Goal: Information Seeking & Learning: Learn about a topic

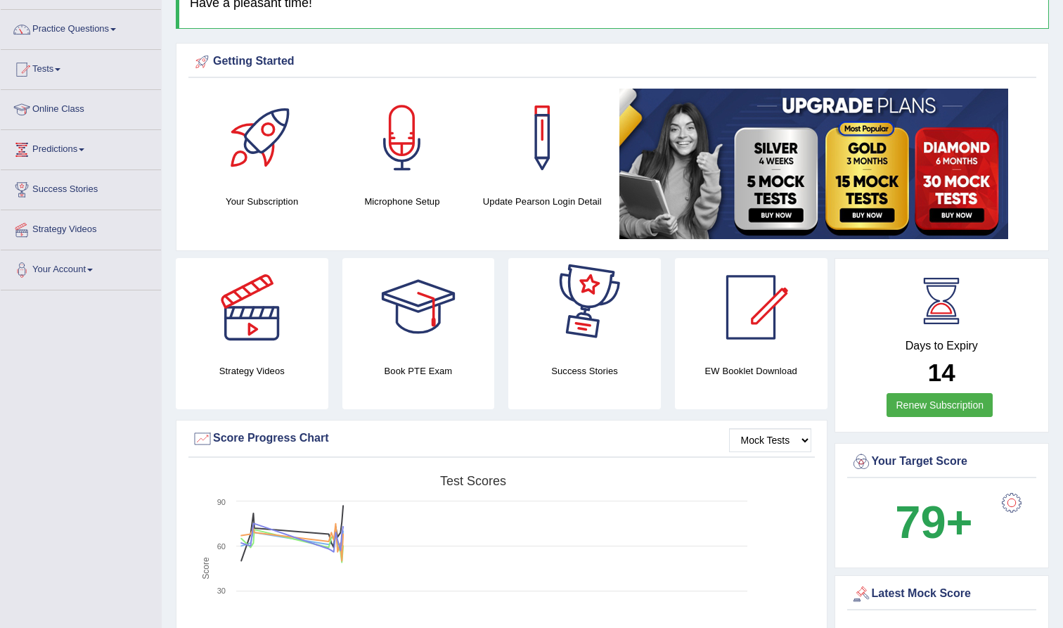
scroll to position [104, 0]
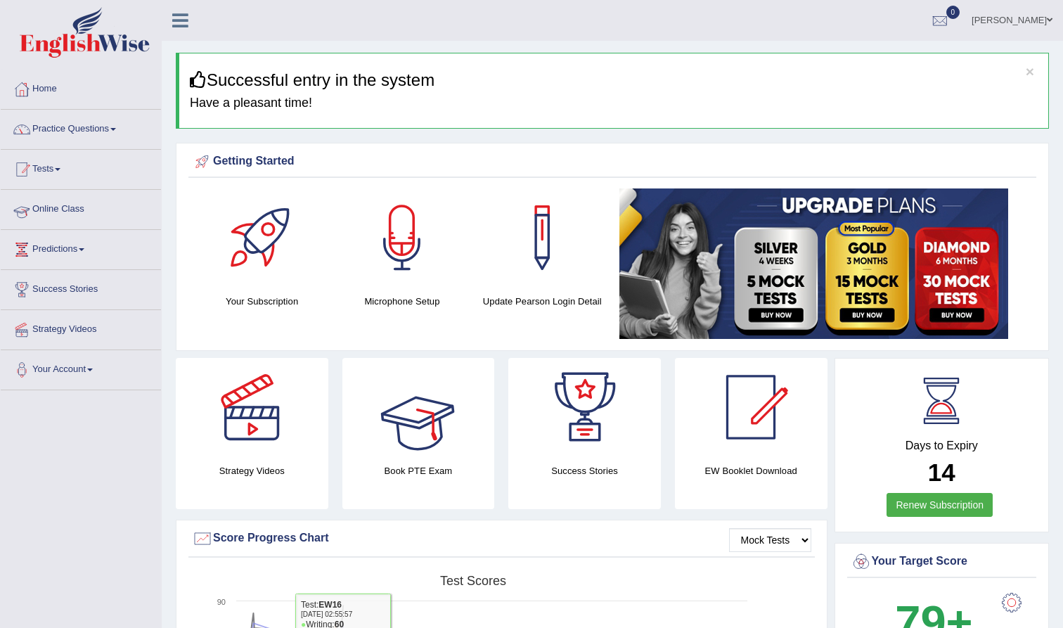
scroll to position [0, 0]
click at [81, 117] on link "Practice Questions" at bounding box center [81, 127] width 160 height 35
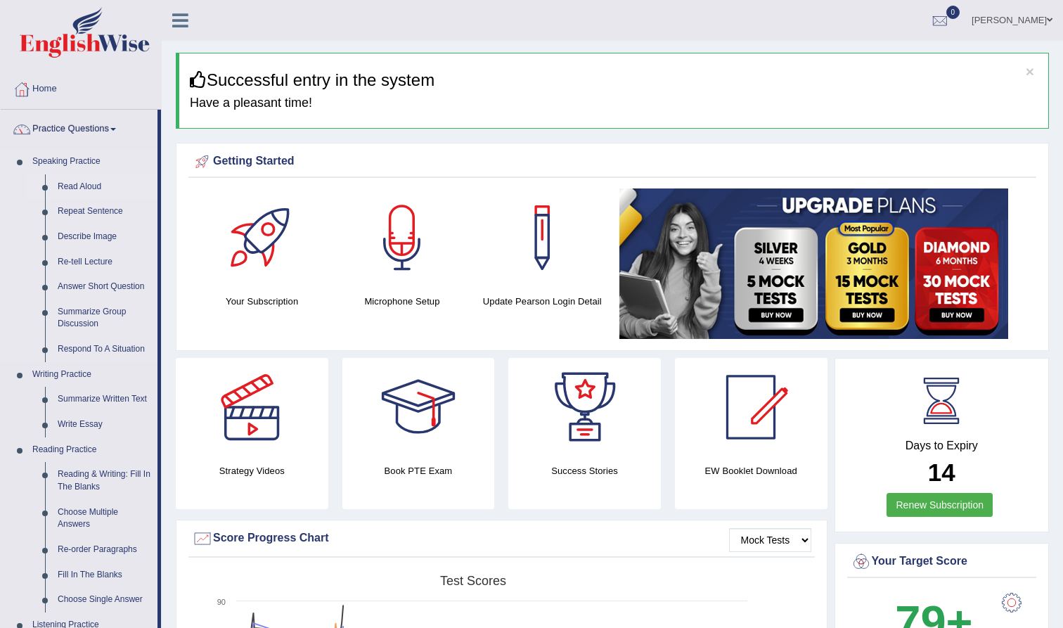
click at [85, 186] on link "Read Aloud" at bounding box center [104, 186] width 106 height 25
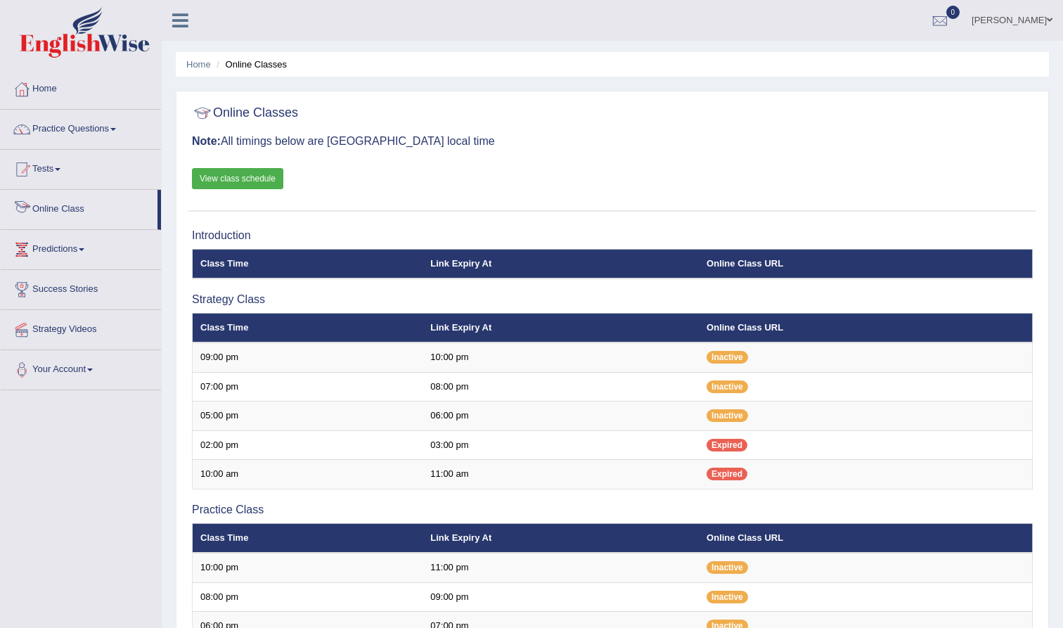
click at [478, 174] on div "Online Classes Note: All timings below are Melbourne local time View class sche…" at bounding box center [612, 154] width 848 height 113
click at [270, 173] on link "View class schedule" at bounding box center [237, 178] width 91 height 21
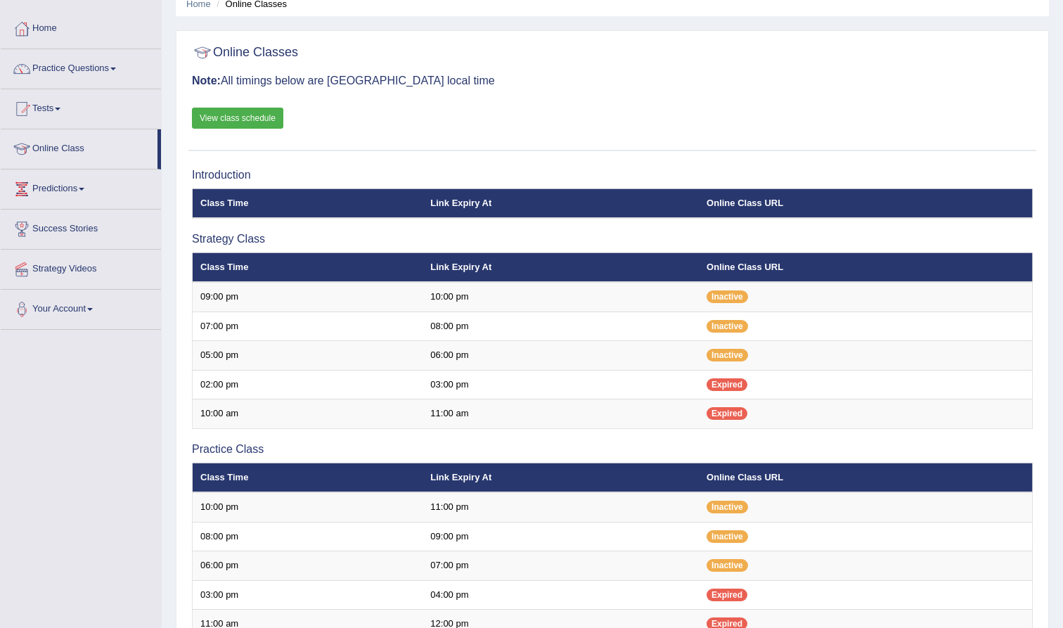
scroll to position [62, 0]
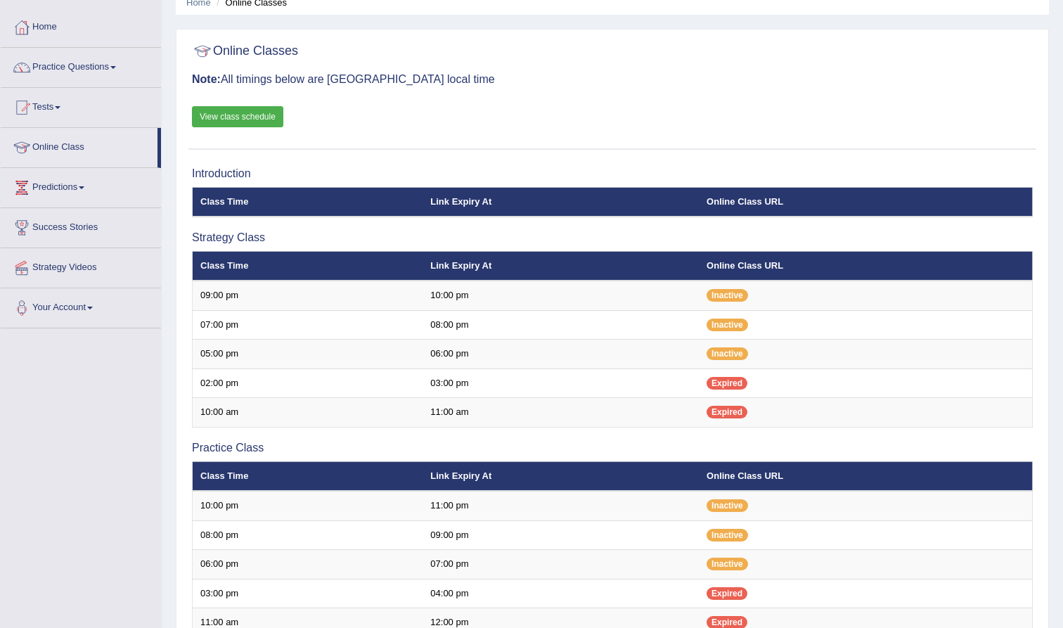
click at [261, 235] on h3 "Strategy Class" at bounding box center [612, 237] width 841 height 13
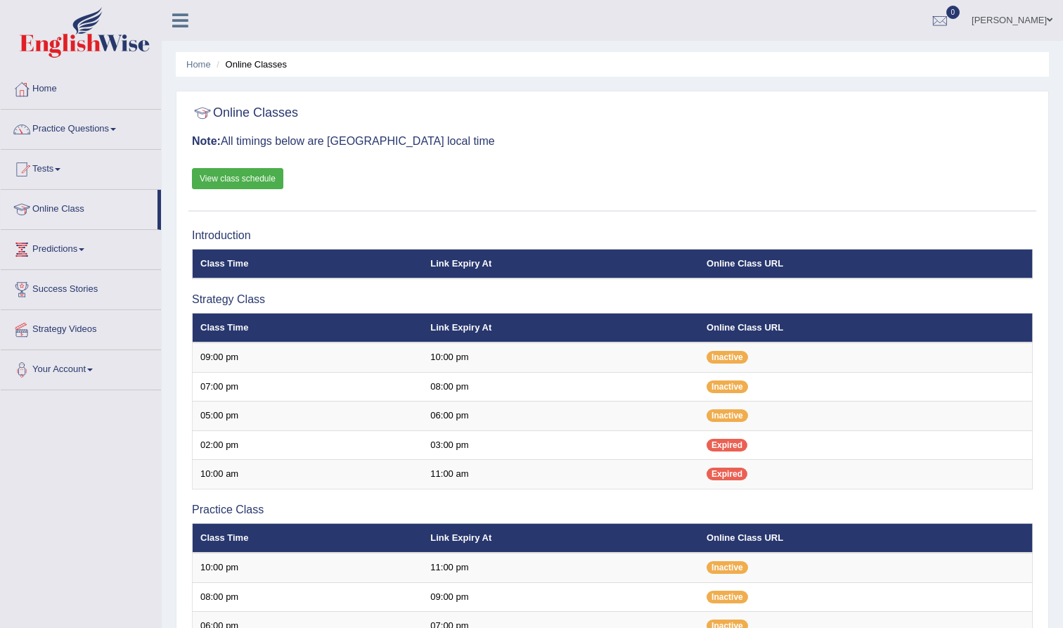
scroll to position [0, 0]
click at [60, 124] on link "Practice Questions" at bounding box center [81, 127] width 160 height 35
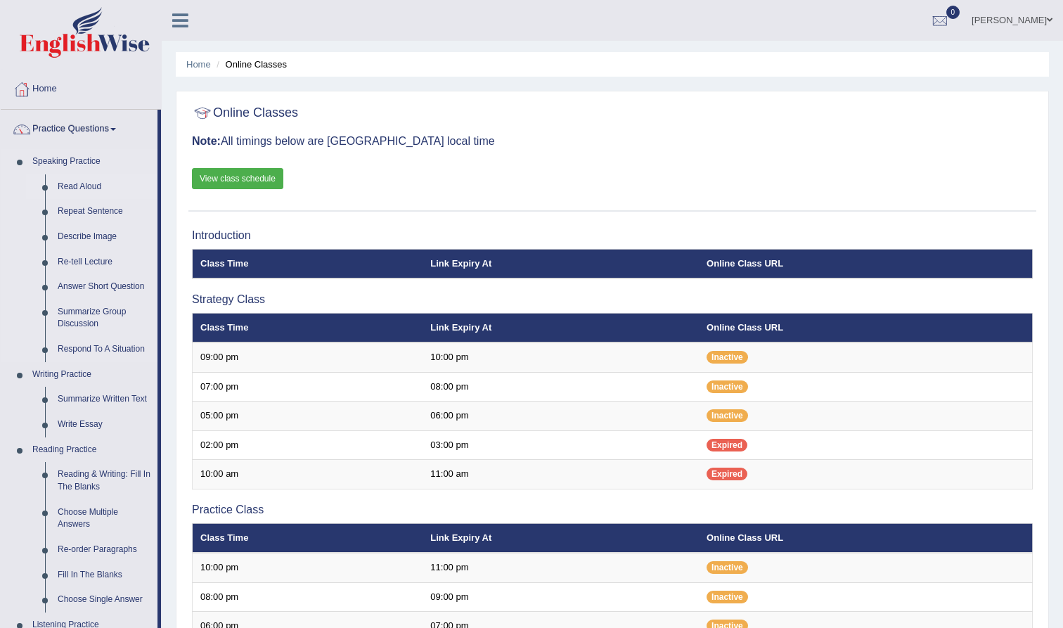
click at [75, 183] on link "Read Aloud" at bounding box center [104, 186] width 106 height 25
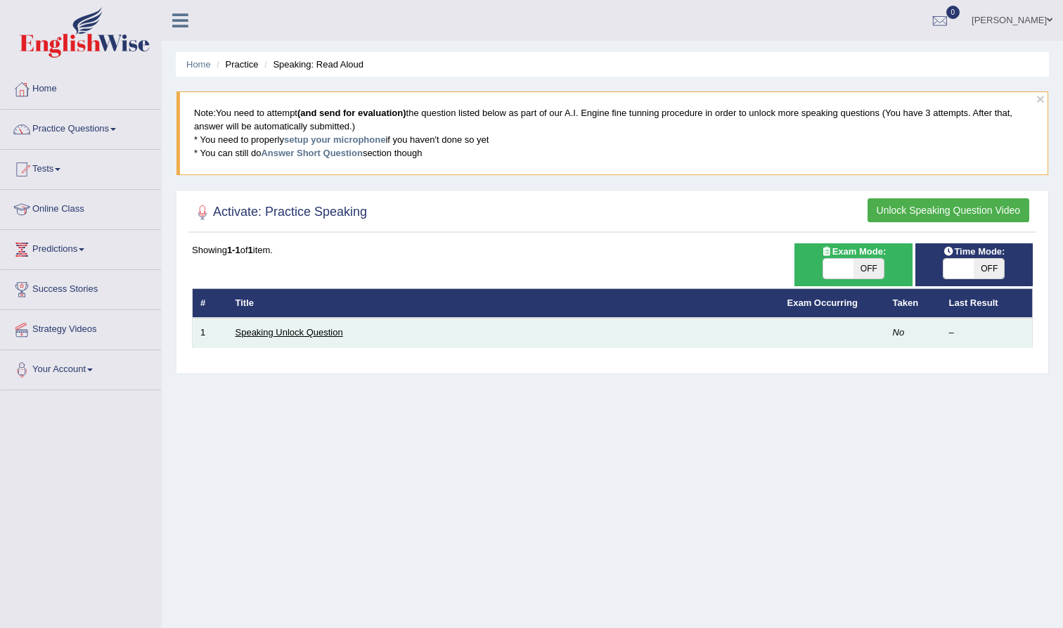
click at [270, 334] on link "Speaking Unlock Question" at bounding box center [289, 332] width 108 height 11
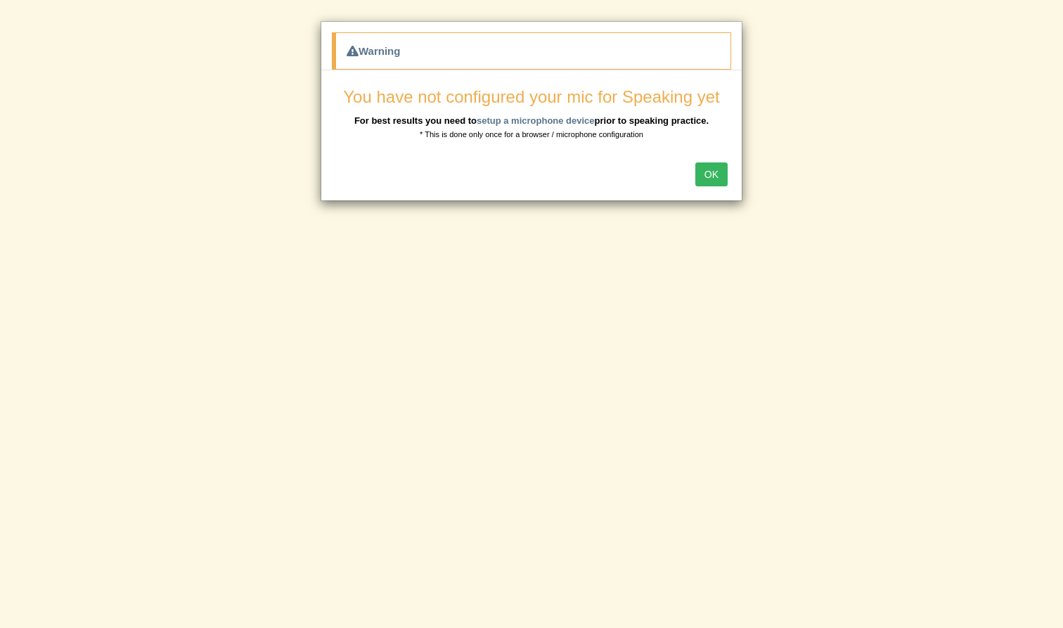
click at [715, 177] on button "OK" at bounding box center [711, 174] width 32 height 24
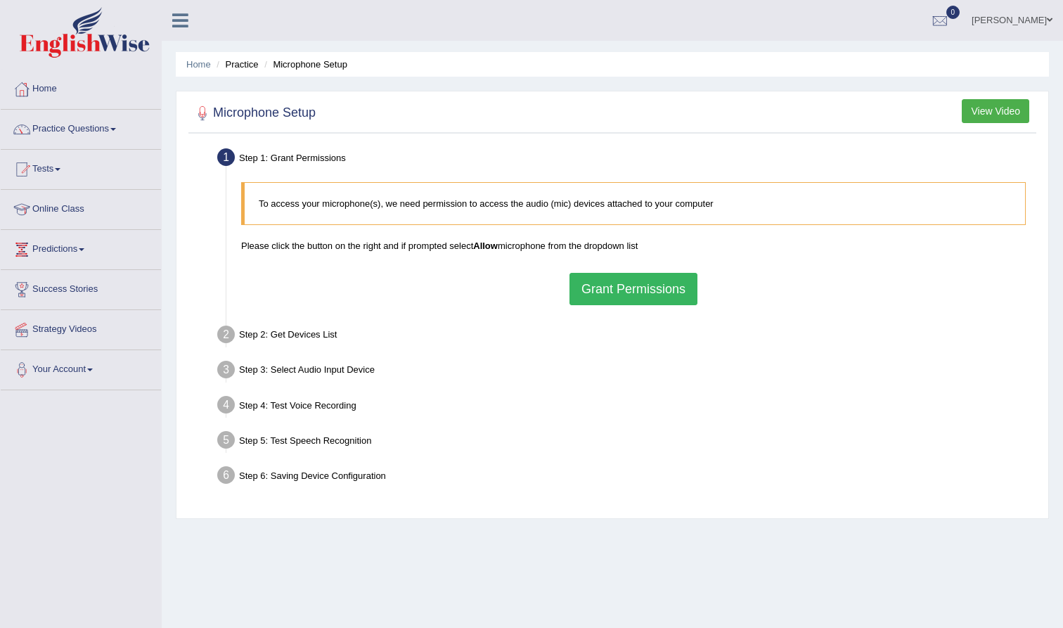
click at [650, 302] on button "Grant Permissions" at bounding box center [633, 289] width 128 height 32
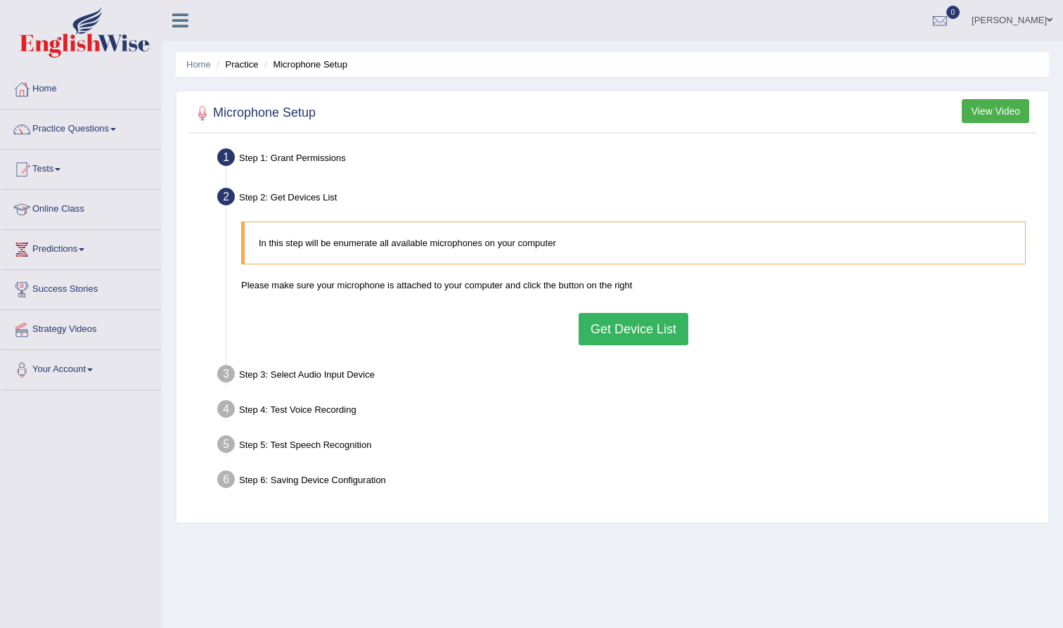
click at [621, 330] on button "Get Device List" at bounding box center [634, 329] width 110 height 32
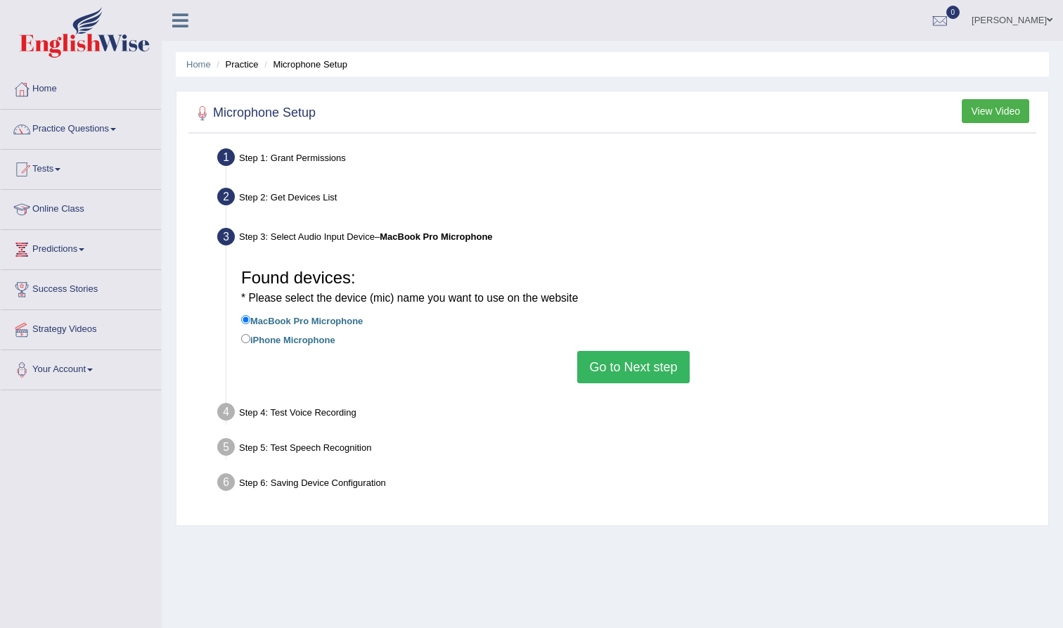
click at [316, 331] on label "iPhone Microphone" at bounding box center [288, 338] width 94 height 15
click at [250, 334] on input "iPhone Microphone" at bounding box center [245, 338] width 9 height 9
radio input "true"
click at [318, 323] on label "MacBook Pro Microphone" at bounding box center [302, 319] width 122 height 15
click at [250, 323] on input "MacBook Pro Microphone" at bounding box center [245, 319] width 9 height 9
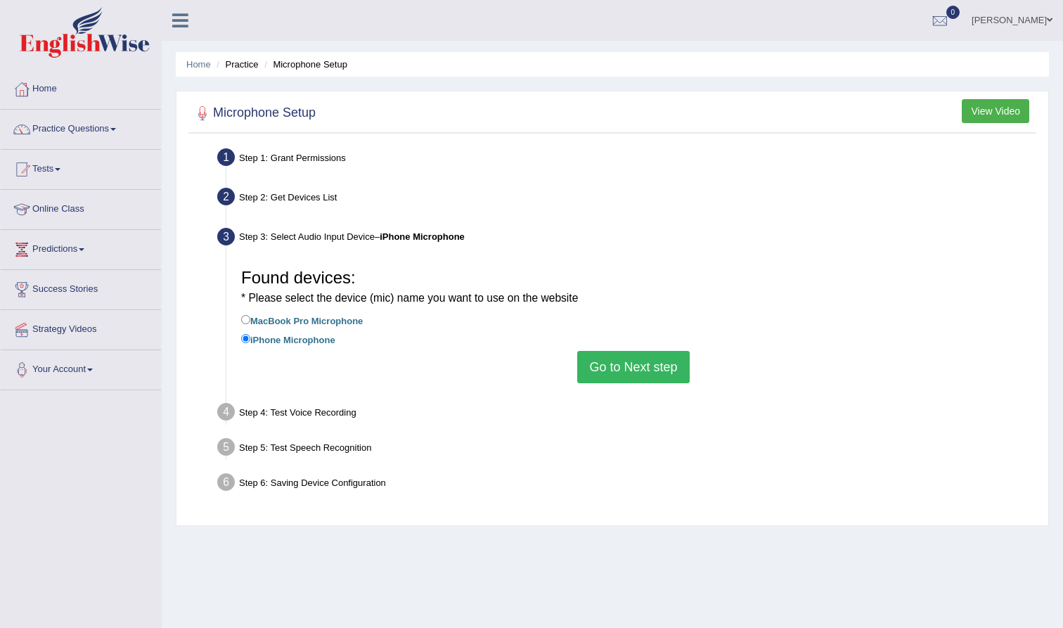
radio input "true"
click at [613, 355] on button "Go to Next step" at bounding box center [633, 367] width 112 height 32
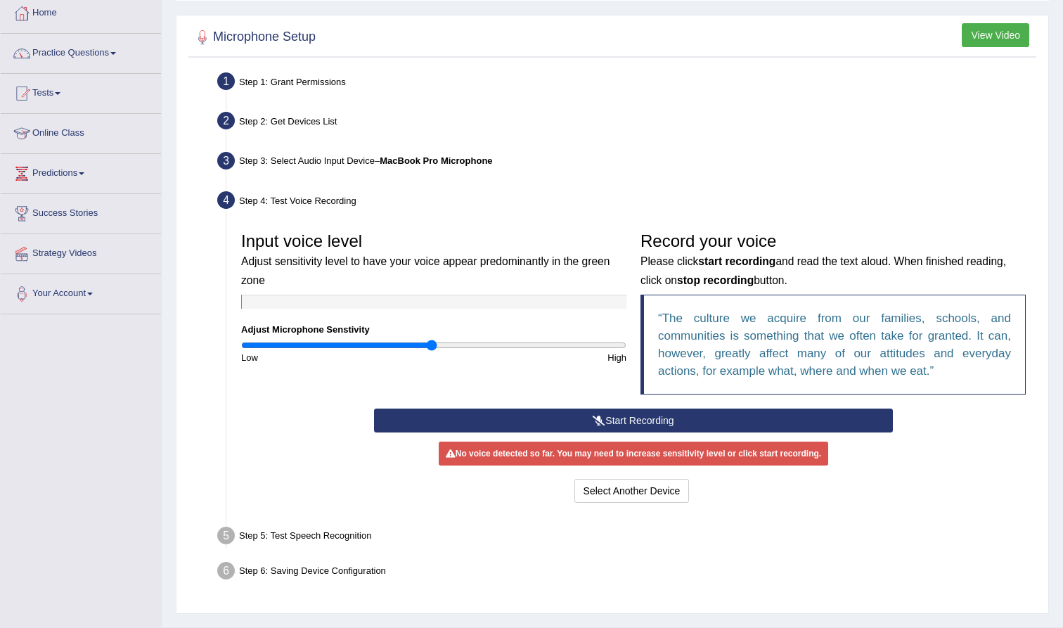
scroll to position [99, 0]
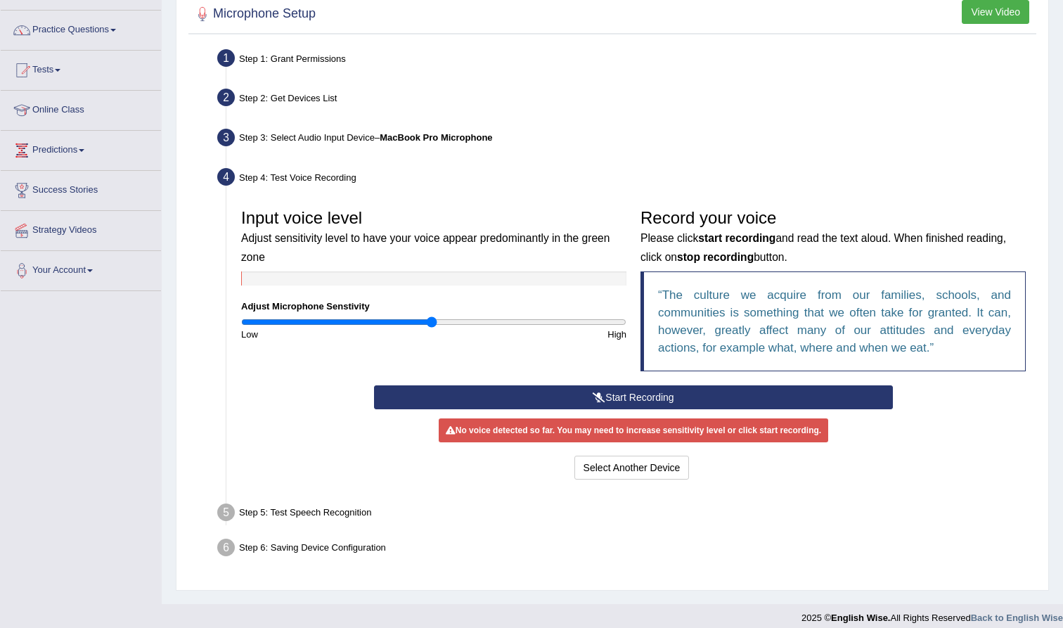
click at [639, 401] on button "Start Recording" at bounding box center [633, 397] width 518 height 24
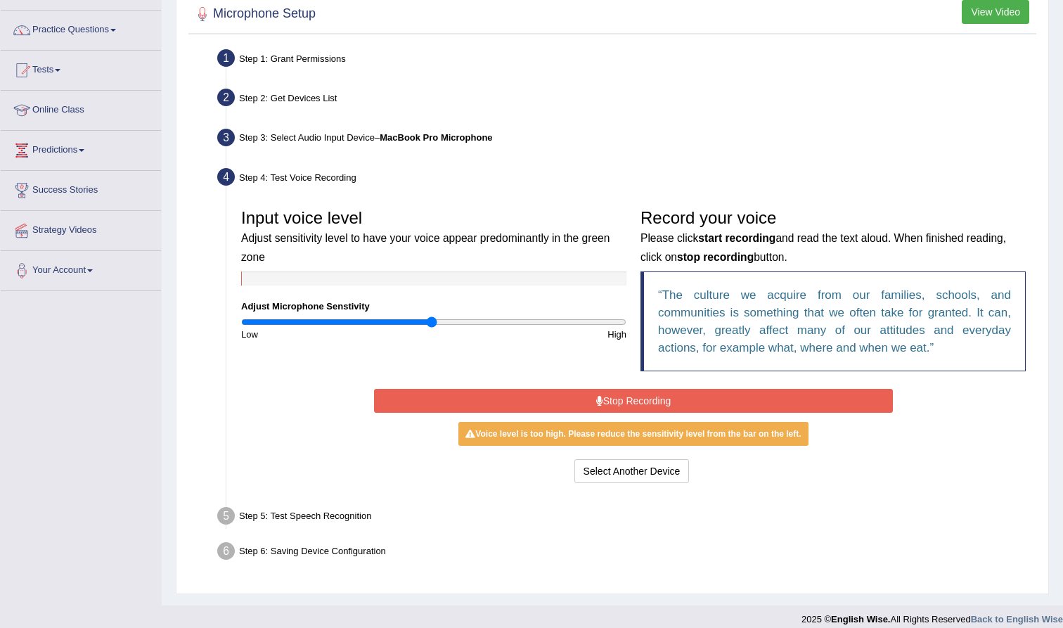
click at [639, 401] on button "Stop Recording" at bounding box center [633, 401] width 518 height 24
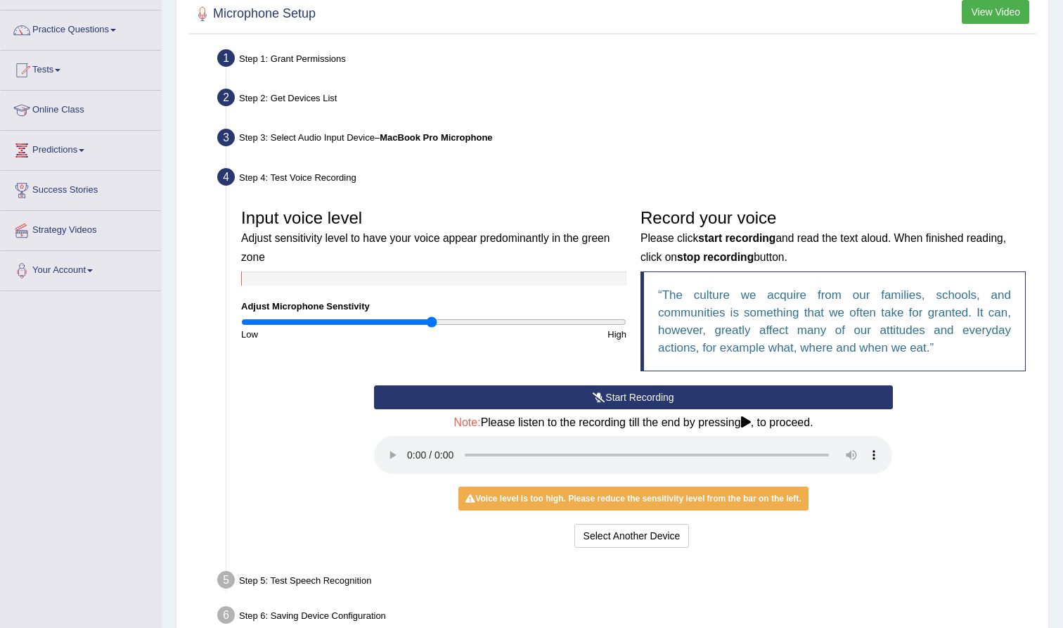
click at [406, 446] on audio at bounding box center [633, 455] width 518 height 38
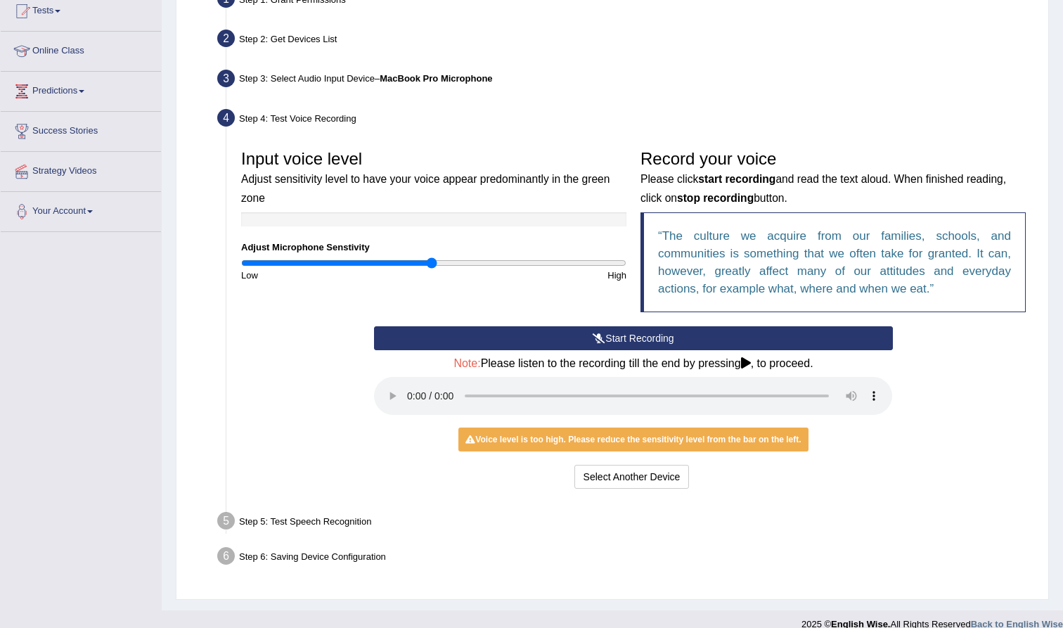
scroll to position [157, 0]
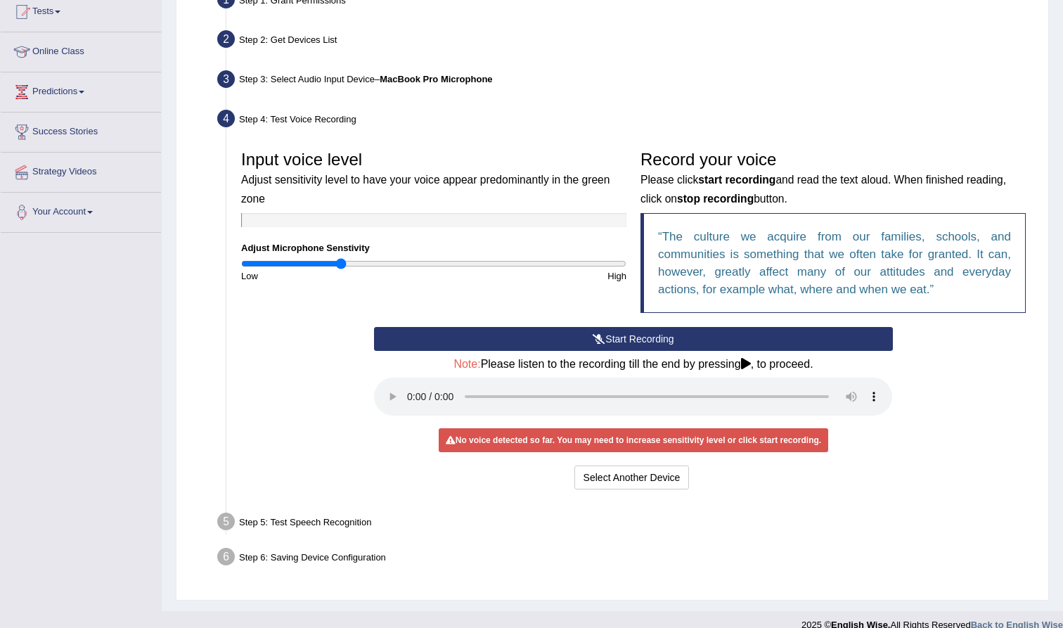
drag, startPoint x: 433, startPoint y: 259, endPoint x: 340, endPoint y: 254, distance: 92.9
click at [340, 254] on div "Input voice level Adjust sensitivity level to have your voice appear predominan…" at bounding box center [433, 212] width 399 height 139
click at [408, 382] on audio at bounding box center [633, 396] width 518 height 38
click at [580, 335] on button "Start Recording" at bounding box center [633, 339] width 518 height 24
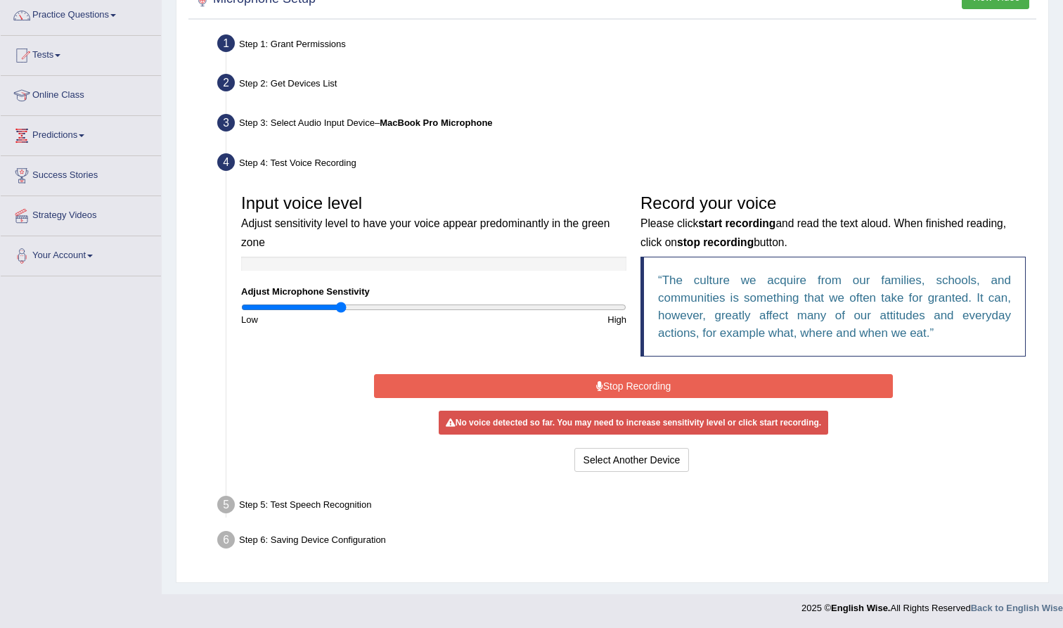
scroll to position [110, 0]
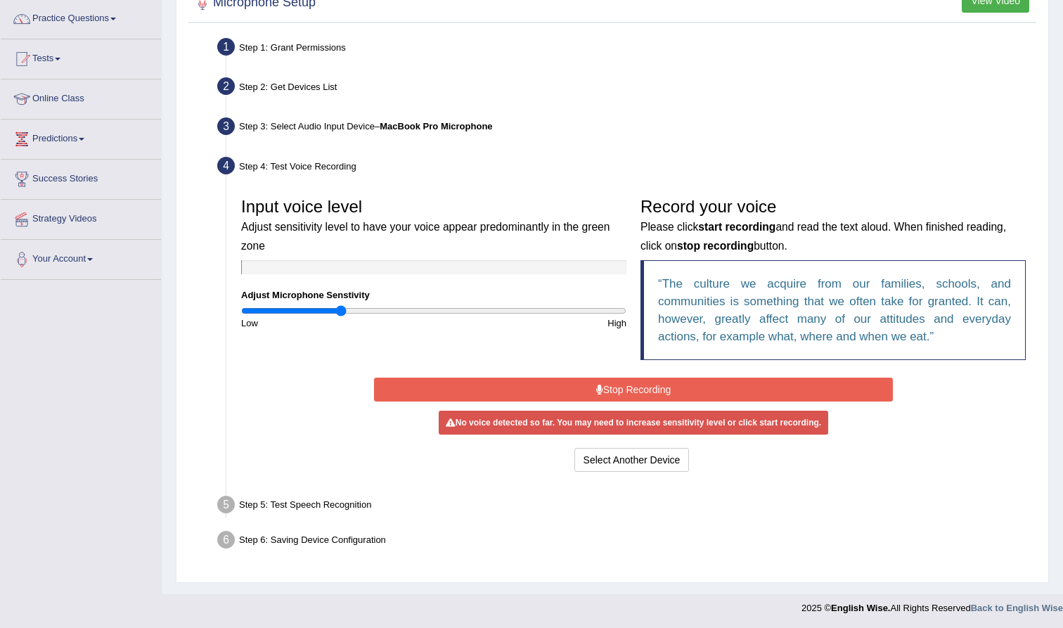
click at [635, 390] on button "Stop Recording" at bounding box center [633, 389] width 518 height 24
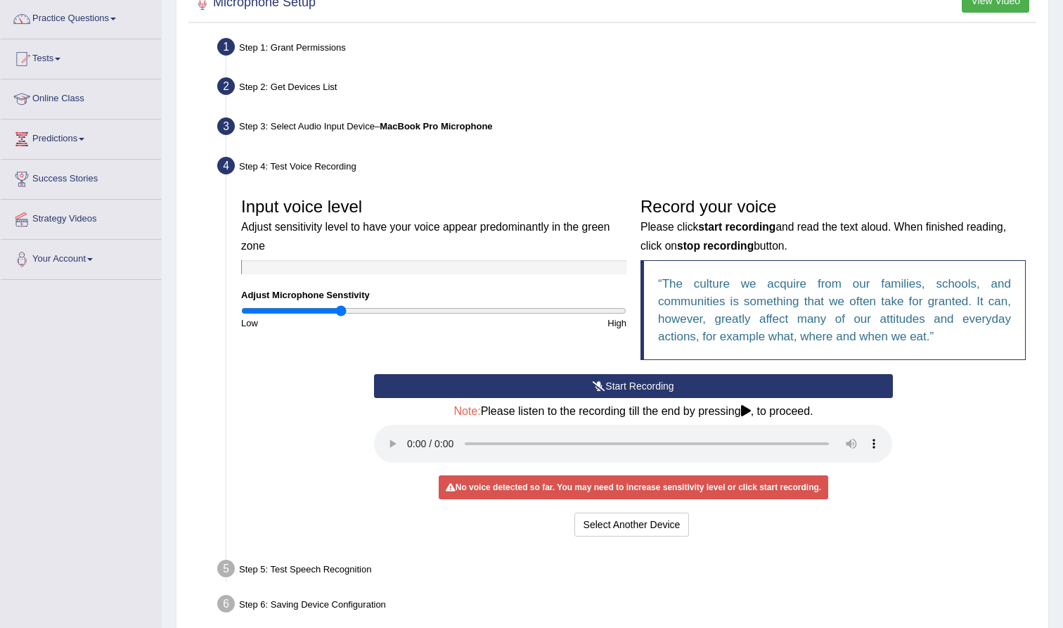
click at [403, 439] on audio at bounding box center [633, 444] width 518 height 38
click at [407, 435] on audio at bounding box center [633, 444] width 518 height 38
click at [408, 512] on div "Select Another Device Voice is ok. Go to Next step" at bounding box center [633, 525] width 518 height 27
click at [409, 512] on div "Select Another Device Voice is ok. Go to Next step" at bounding box center [633, 525] width 518 height 27
click at [406, 512] on div "Select Another Device Voice is ok. Go to Next step" at bounding box center [633, 525] width 518 height 27
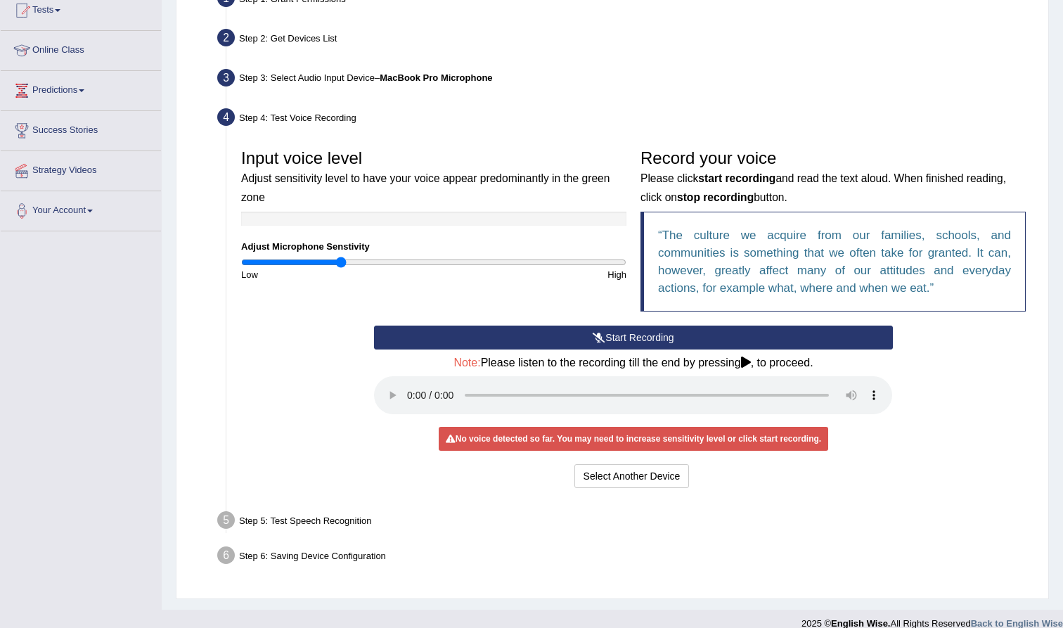
scroll to position [157, 0]
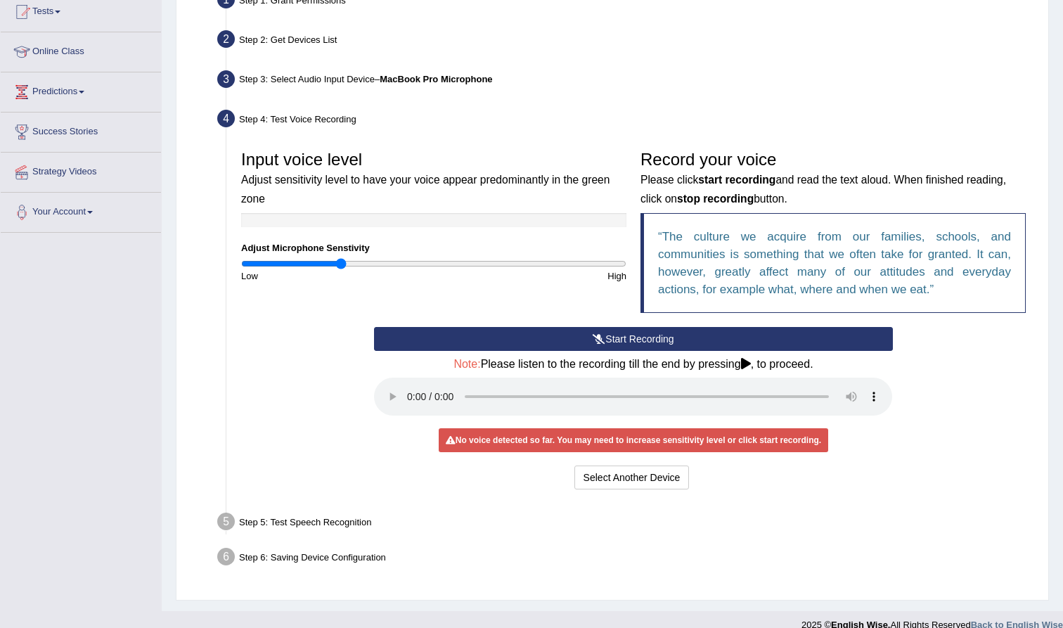
click at [874, 394] on audio at bounding box center [633, 396] width 518 height 38
click at [743, 428] on div "No voice detected so far. You may need to increase sensitivity level or click s…" at bounding box center [633, 440] width 389 height 24
click at [479, 465] on div "Select Another Device Voice is ok. Go to Next step" at bounding box center [633, 478] width 518 height 27
click at [491, 444] on div "Start Recording Stop Recording Note: Please listen to the recording till the en…" at bounding box center [633, 410] width 532 height 166
drag, startPoint x: 346, startPoint y: 262, endPoint x: 357, endPoint y: 262, distance: 11.2
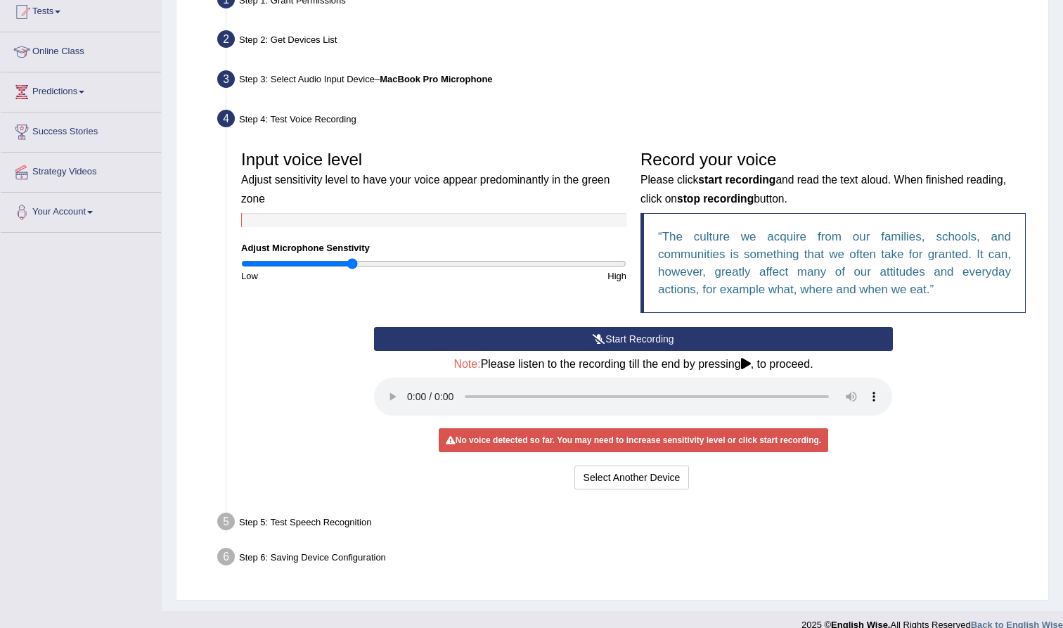
click at [351, 262] on input "range" at bounding box center [433, 263] width 385 height 11
drag, startPoint x: 357, startPoint y: 262, endPoint x: 377, endPoint y: 266, distance: 20.1
click at [377, 266] on input "range" at bounding box center [433, 263] width 385 height 11
click at [407, 387] on audio at bounding box center [633, 396] width 518 height 38
drag, startPoint x: 377, startPoint y: 266, endPoint x: 393, endPoint y: 274, distance: 17.3
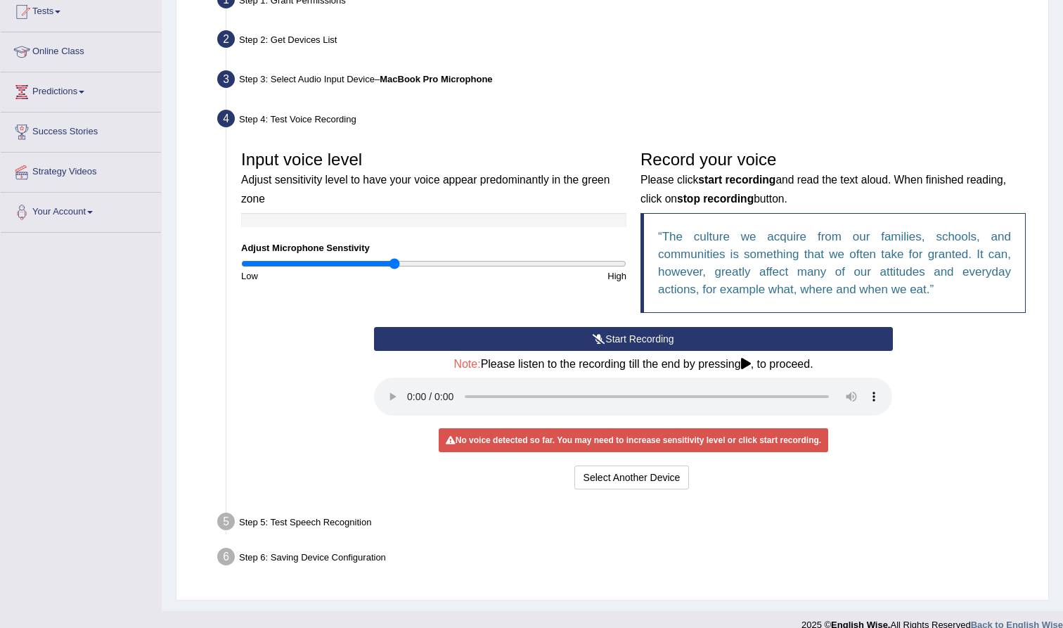
click at [393, 274] on div "Input voice level Adjust sensitivity level to have your voice appear predominan…" at bounding box center [433, 212] width 399 height 139
click at [505, 337] on button "Start Recording" at bounding box center [633, 339] width 518 height 24
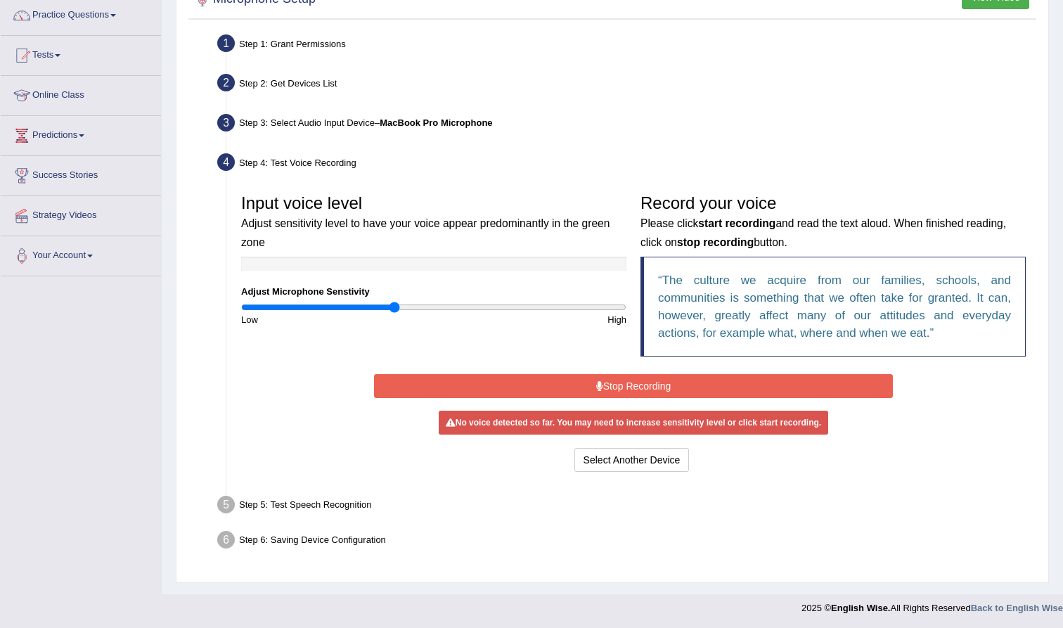
scroll to position [110, 0]
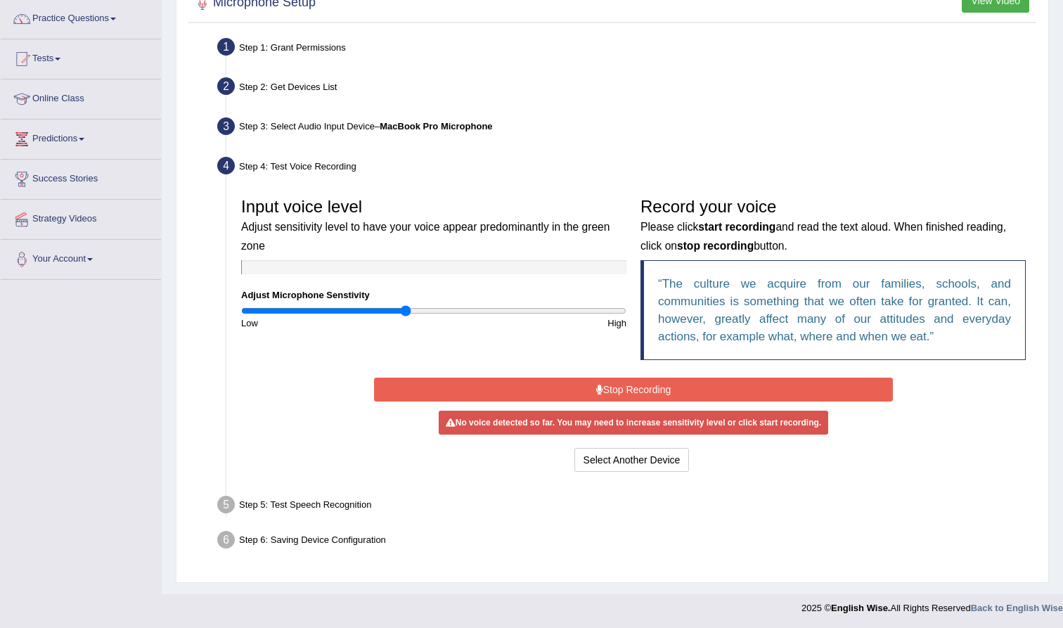
drag, startPoint x: 396, startPoint y: 314, endPoint x: 406, endPoint y: 314, distance: 10.6
click at [406, 314] on input "range" at bounding box center [433, 310] width 385 height 11
drag, startPoint x: 408, startPoint y: 312, endPoint x: 450, endPoint y: 311, distance: 41.5
click at [450, 311] on input "range" at bounding box center [433, 310] width 385 height 11
drag, startPoint x: 450, startPoint y: 312, endPoint x: 881, endPoint y: 388, distance: 438.2
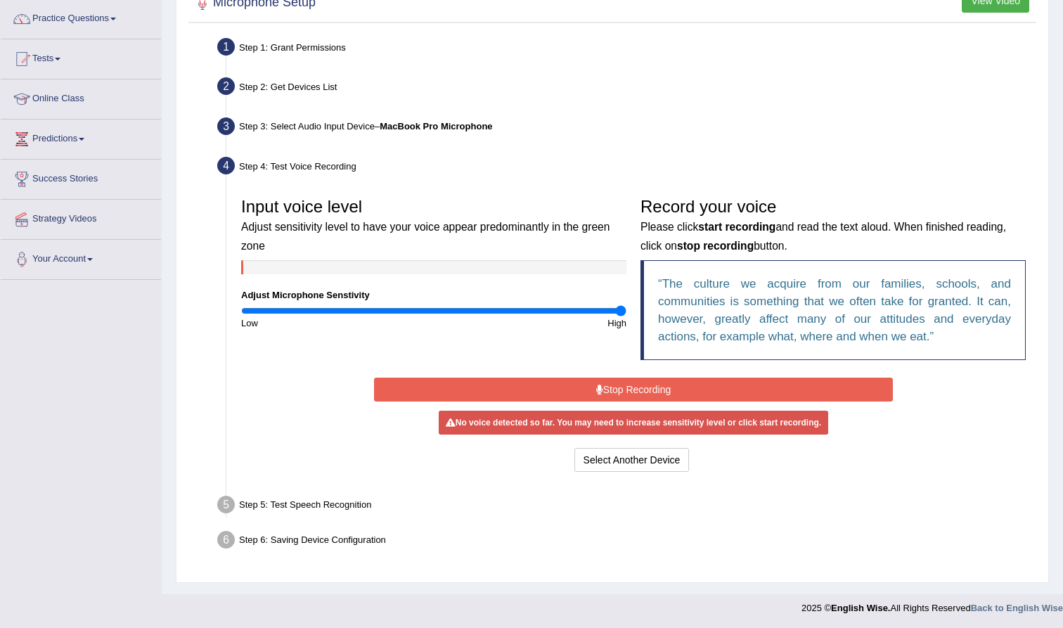
type input "2"
click at [881, 388] on div "Input voice level Adjust sensitivity level to have your voice appear predominan…" at bounding box center [633, 332] width 799 height 299
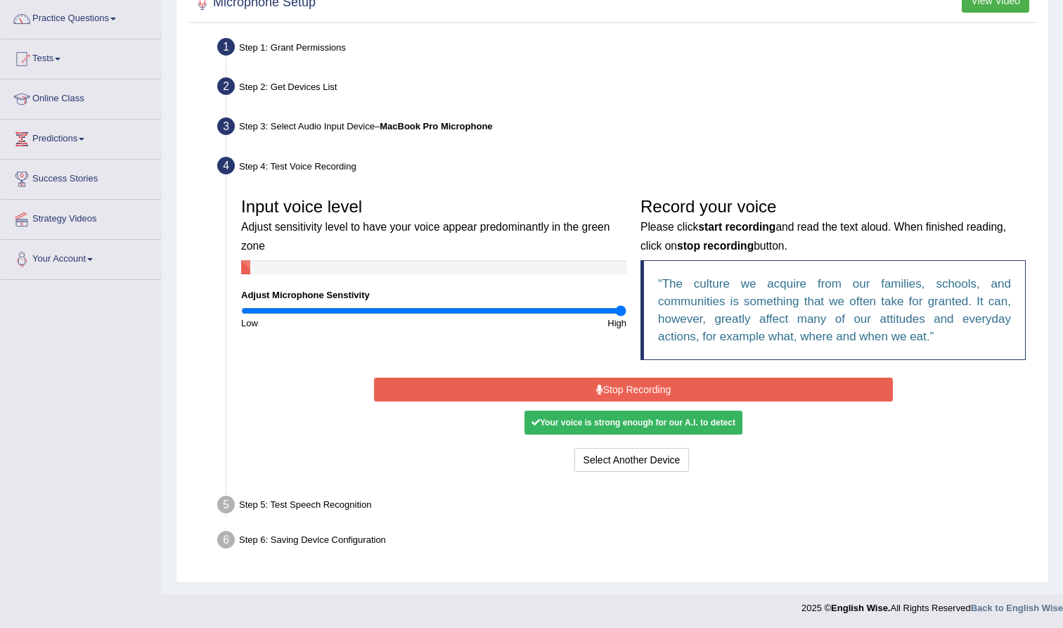
click at [561, 416] on div "Your voice is strong enough for our A.I. to detect" at bounding box center [633, 423] width 218 height 24
click at [605, 381] on button "Stop Recording" at bounding box center [633, 389] width 518 height 24
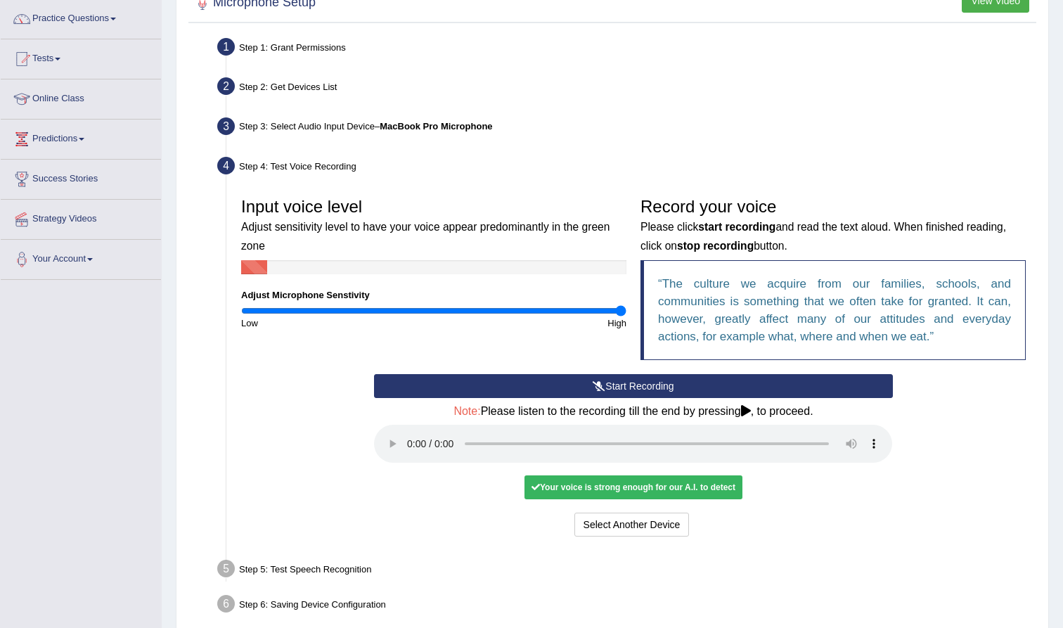
click at [643, 389] on button "Start Recording" at bounding box center [633, 386] width 518 height 24
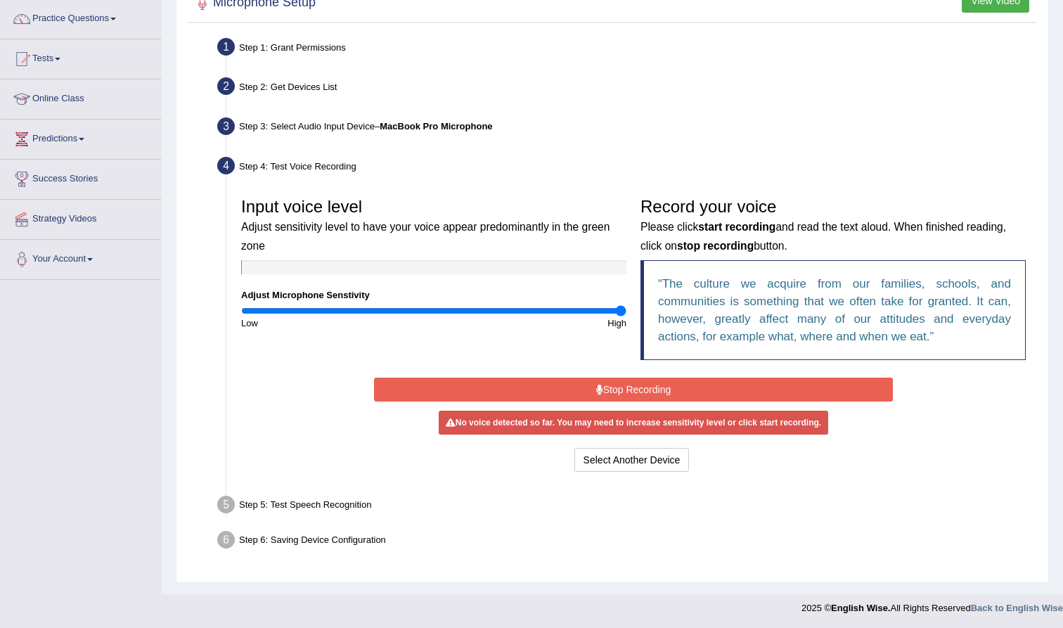
click at [643, 389] on button "Stop Recording" at bounding box center [633, 389] width 518 height 24
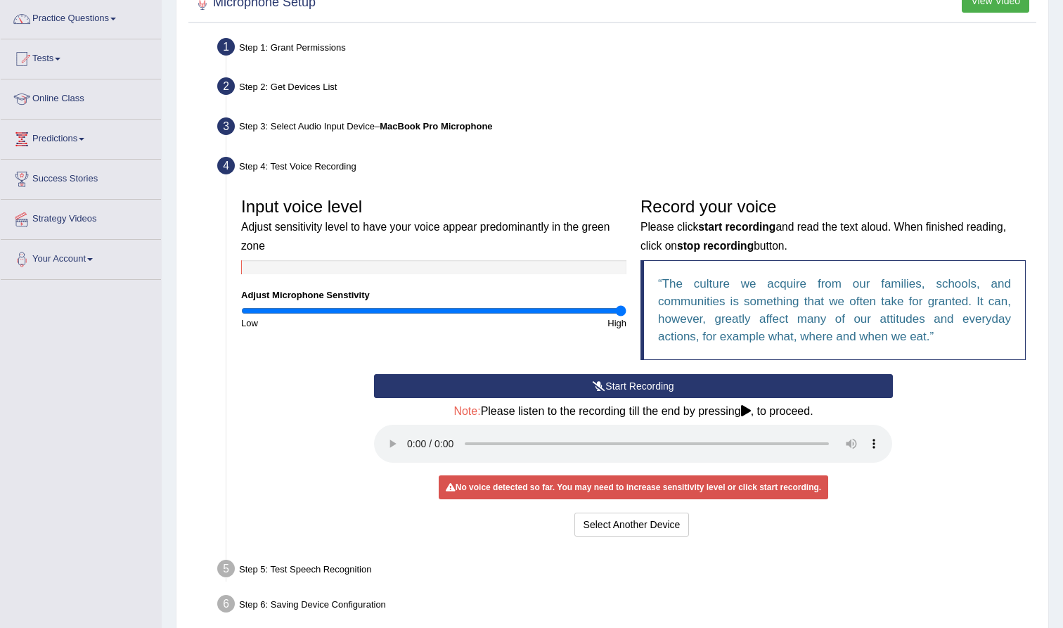
click at [643, 389] on button "Start Recording" at bounding box center [633, 386] width 518 height 24
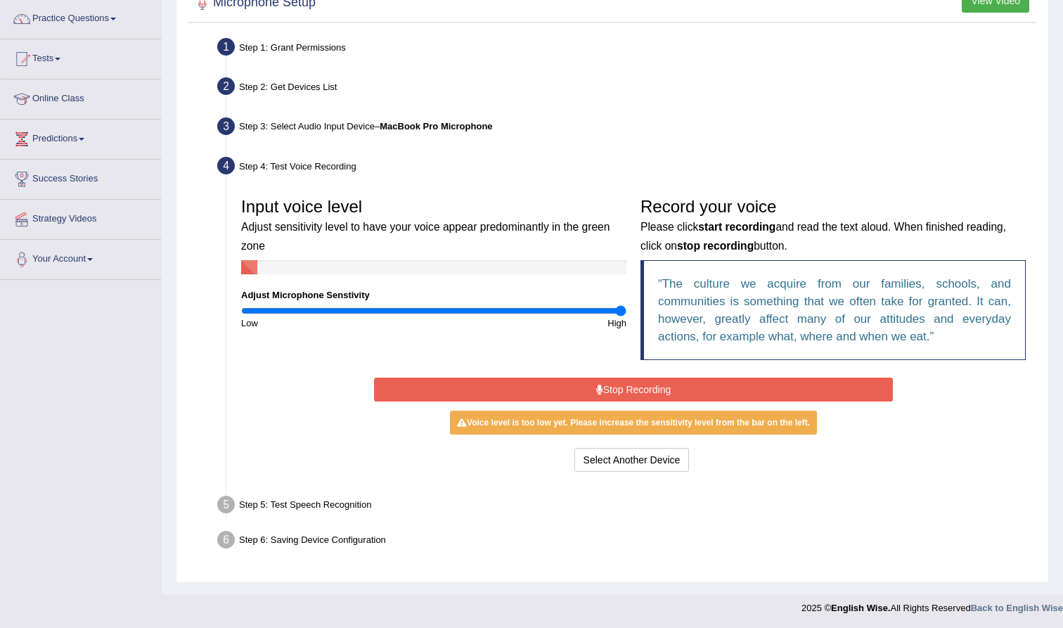
drag, startPoint x: 621, startPoint y: 312, endPoint x: 645, endPoint y: 311, distance: 24.6
click at [645, 311] on div "Input voice level Adjust sensitivity level to have your voice appear predominan…" at bounding box center [633, 281] width 799 height 183
click at [640, 392] on button "Stop Recording" at bounding box center [633, 389] width 518 height 24
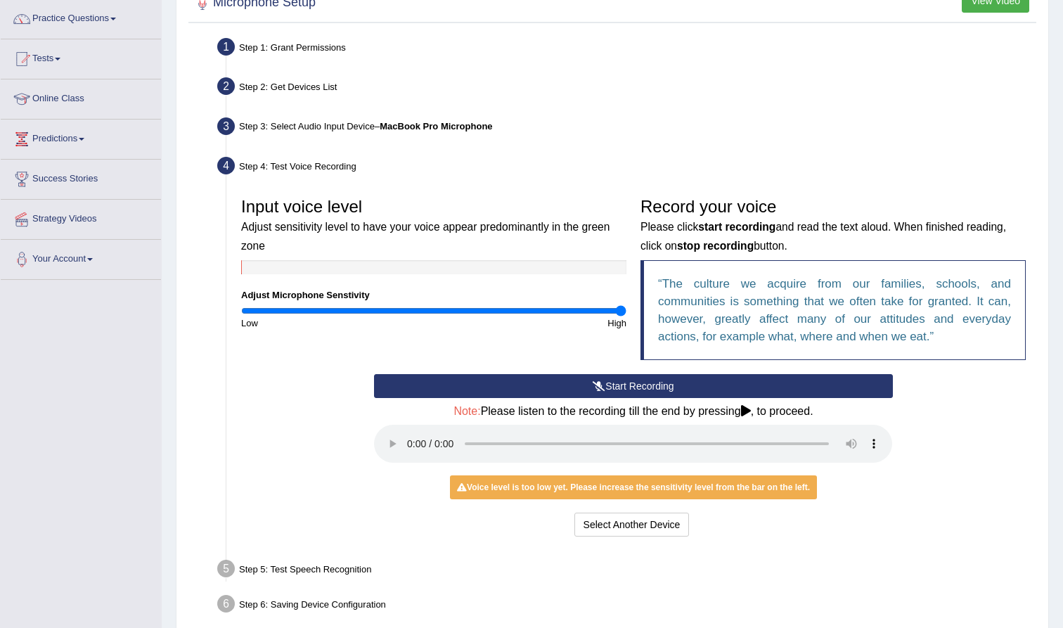
click at [632, 382] on button "Start Recording" at bounding box center [633, 386] width 518 height 24
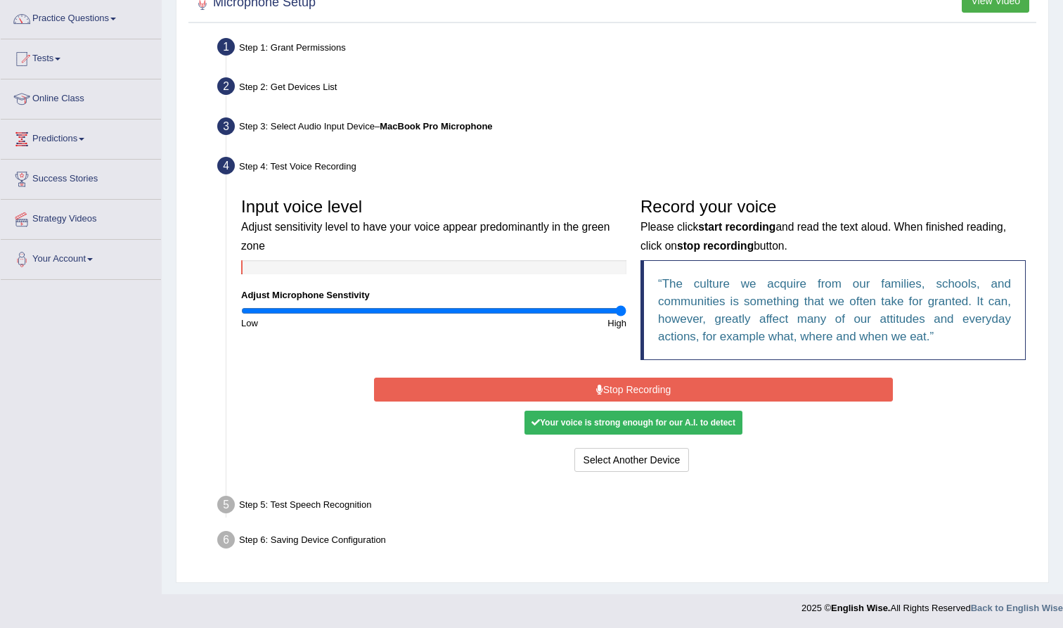
click at [632, 382] on button "Stop Recording" at bounding box center [633, 389] width 518 height 24
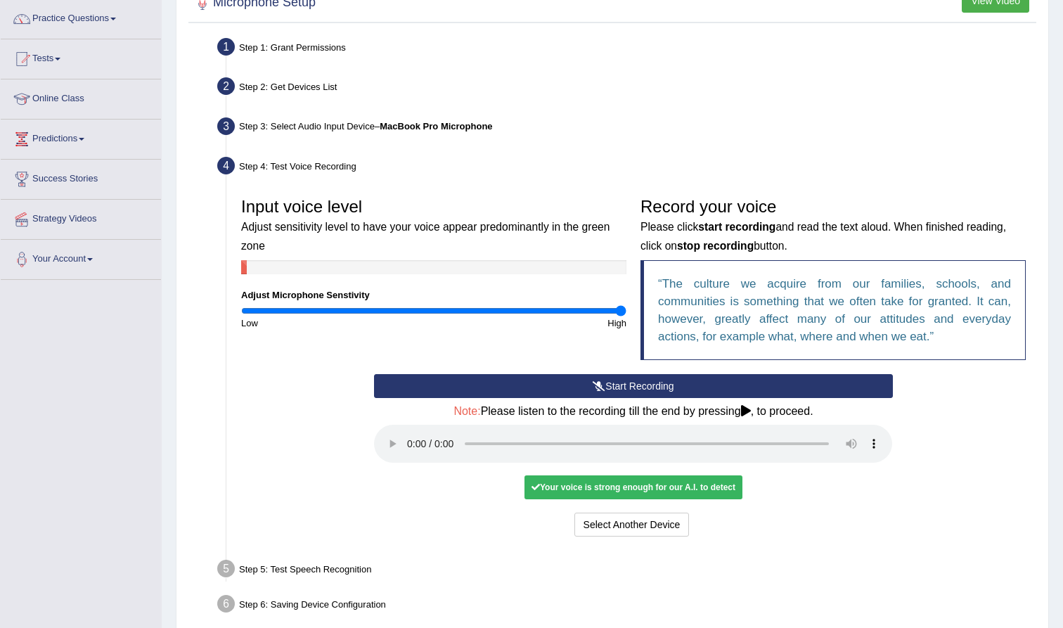
click at [602, 475] on div "Your voice is strong enough for our A.I. to detect" at bounding box center [633, 487] width 218 height 24
click at [412, 434] on audio at bounding box center [633, 444] width 518 height 38
click at [716, 512] on button "Voice is ok. Go to Next step" at bounding box center [692, 524] width 139 height 24
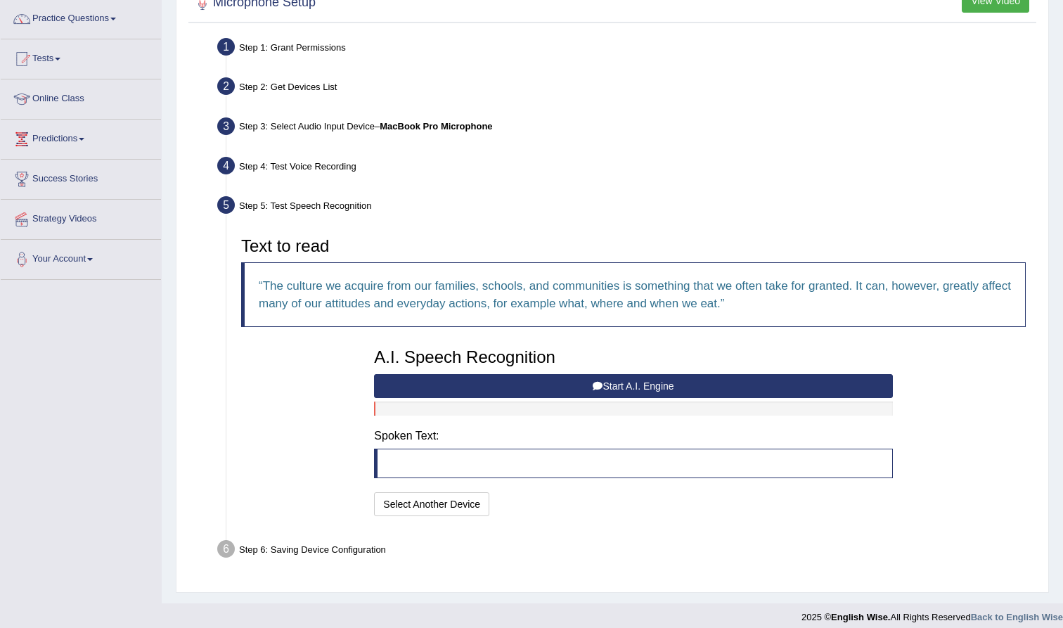
click at [432, 463] on blockquote at bounding box center [633, 463] width 518 height 30
click at [633, 380] on button "Start A.I. Engine" at bounding box center [633, 386] width 518 height 24
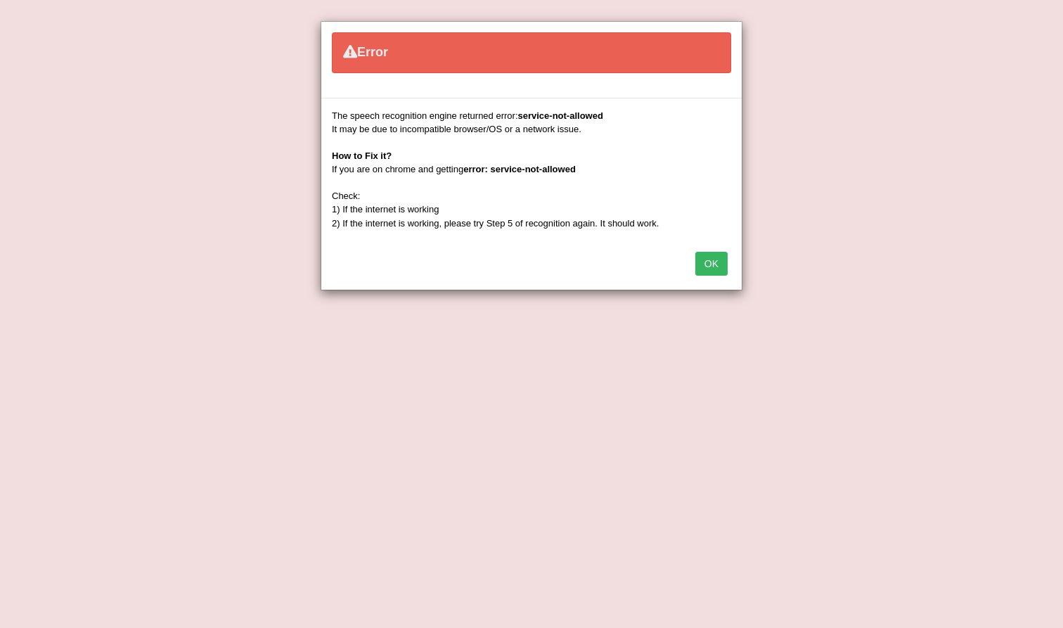
click at [704, 266] on button "OK" at bounding box center [711, 264] width 32 height 24
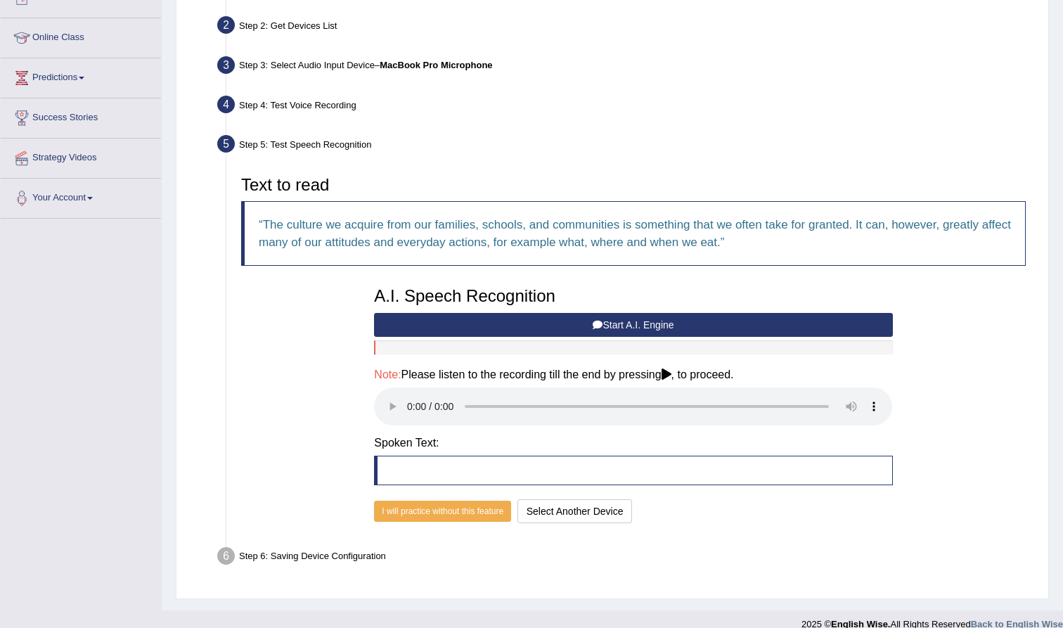
scroll to position [171, 0]
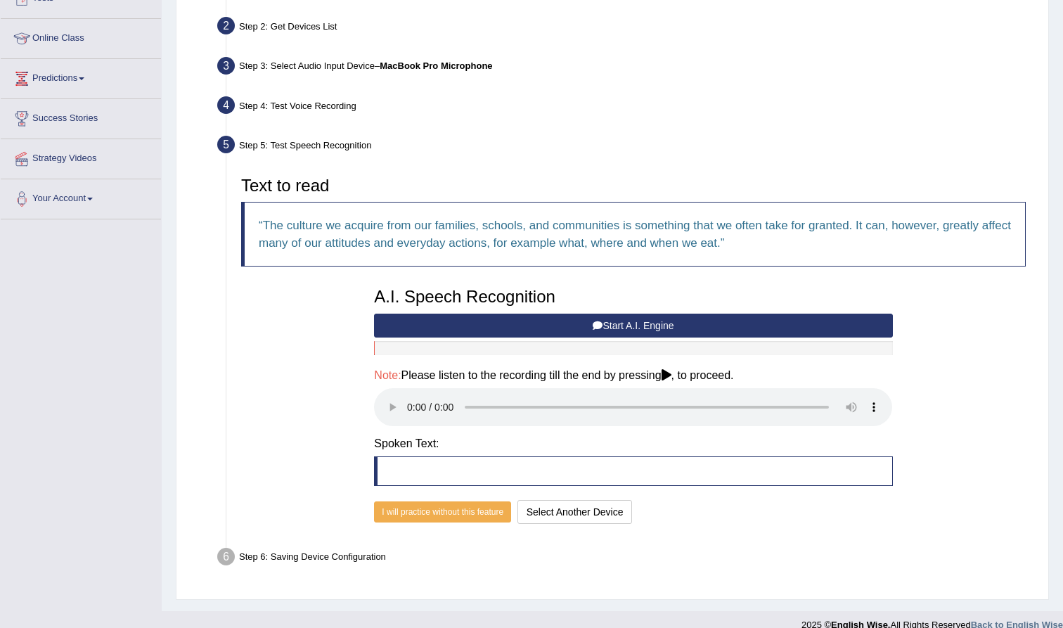
click at [405, 394] on audio at bounding box center [633, 407] width 518 height 38
click at [407, 401] on audio at bounding box center [633, 407] width 518 height 38
click at [415, 456] on blockquote at bounding box center [633, 471] width 518 height 30
click at [457, 501] on button "I will practice without this feature" at bounding box center [442, 511] width 137 height 21
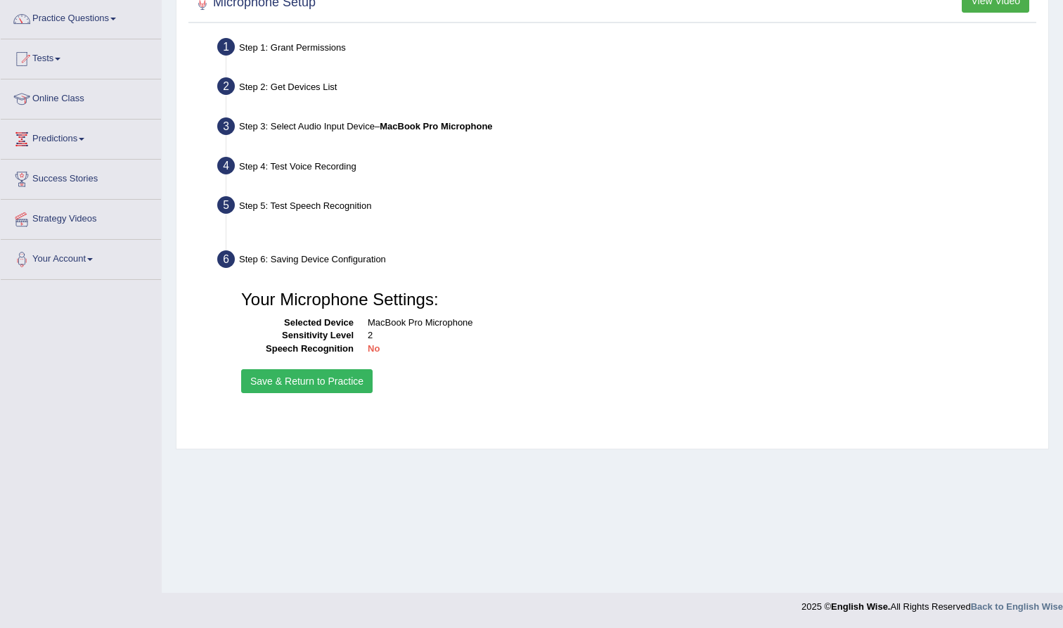
scroll to position [110, 0]
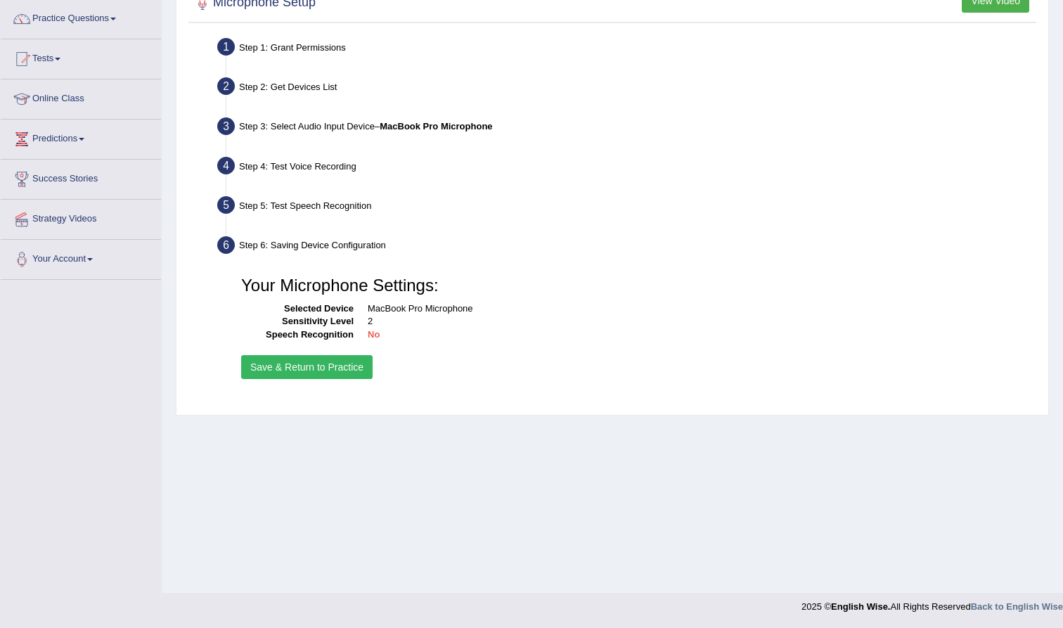
click at [316, 367] on button "Save & Return to Practice" at bounding box center [306, 367] width 131 height 24
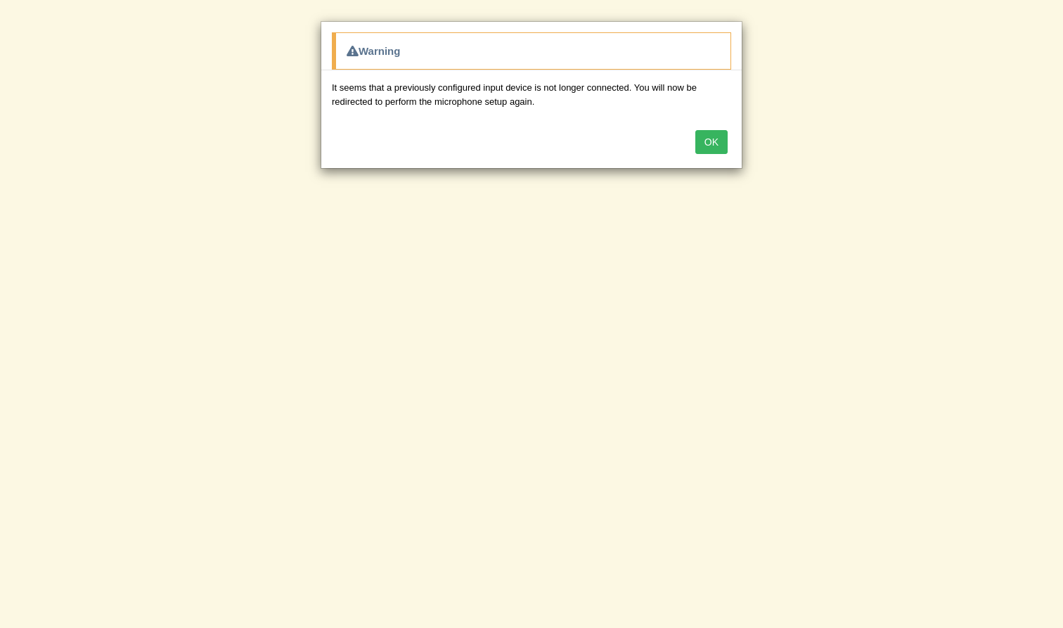
click at [714, 133] on button "OK" at bounding box center [711, 142] width 32 height 24
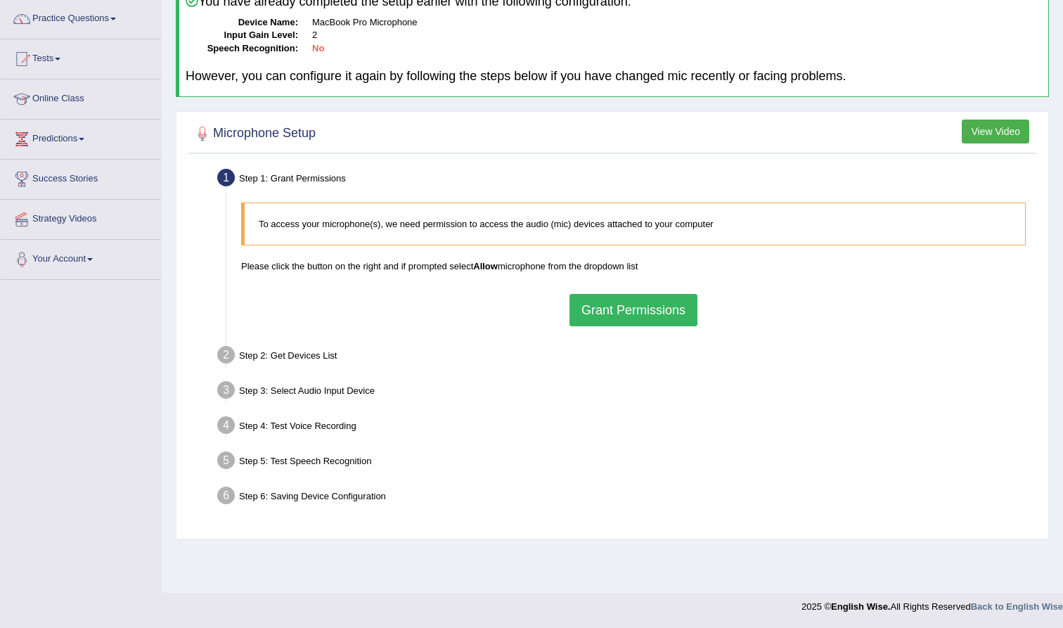
scroll to position [110, 0]
click at [610, 319] on button "Grant Permissions" at bounding box center [633, 310] width 128 height 32
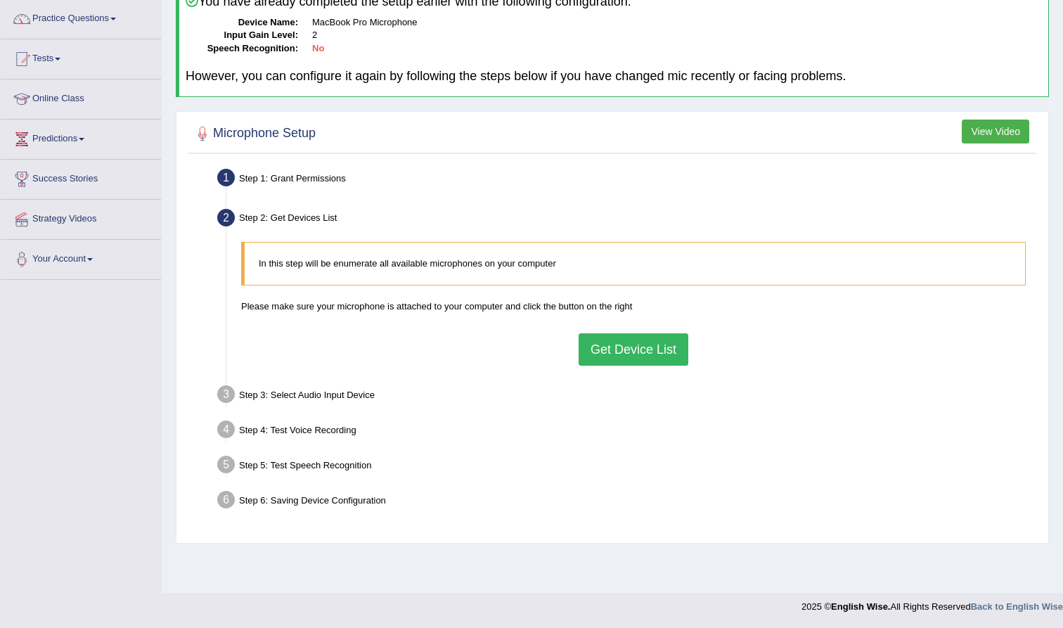
click at [604, 350] on button "Get Device List" at bounding box center [634, 349] width 110 height 32
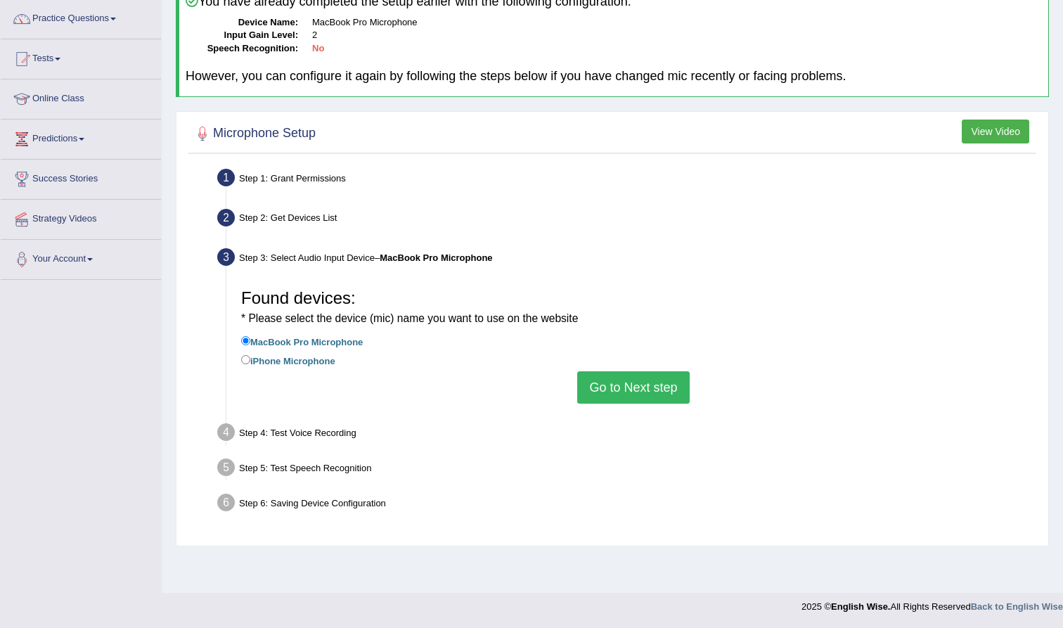
click at [612, 374] on button "Go to Next step" at bounding box center [633, 387] width 112 height 32
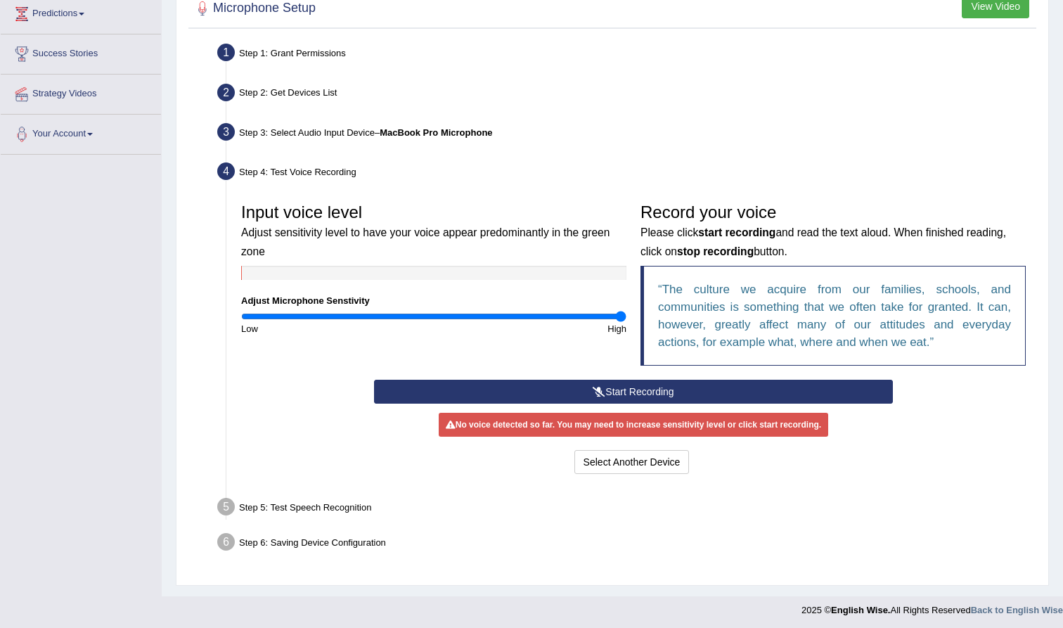
scroll to position [235, 0]
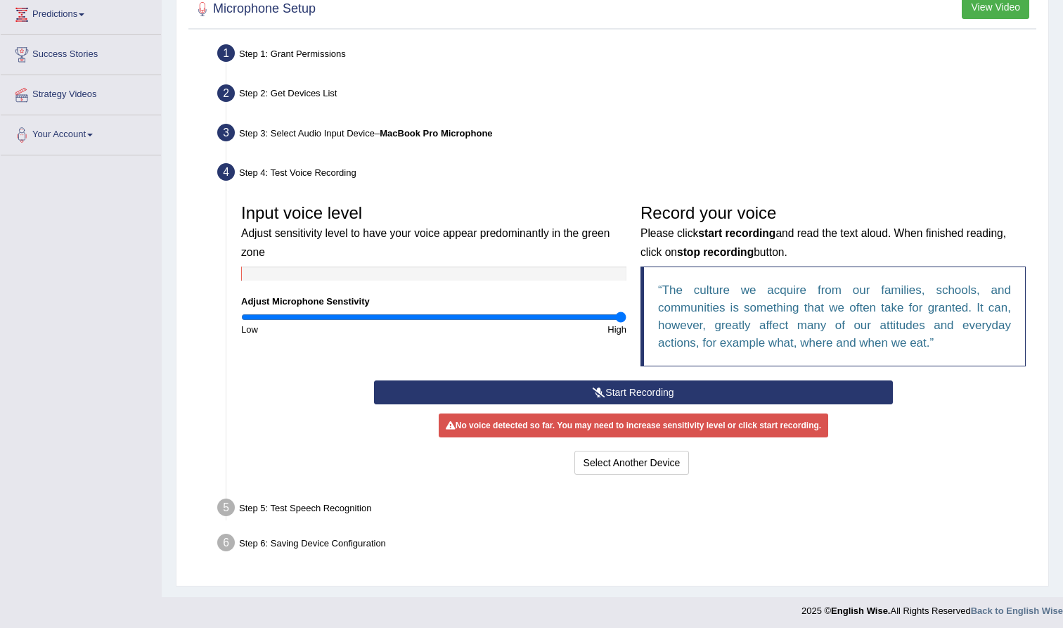
click at [582, 381] on button "Start Recording" at bounding box center [633, 392] width 518 height 24
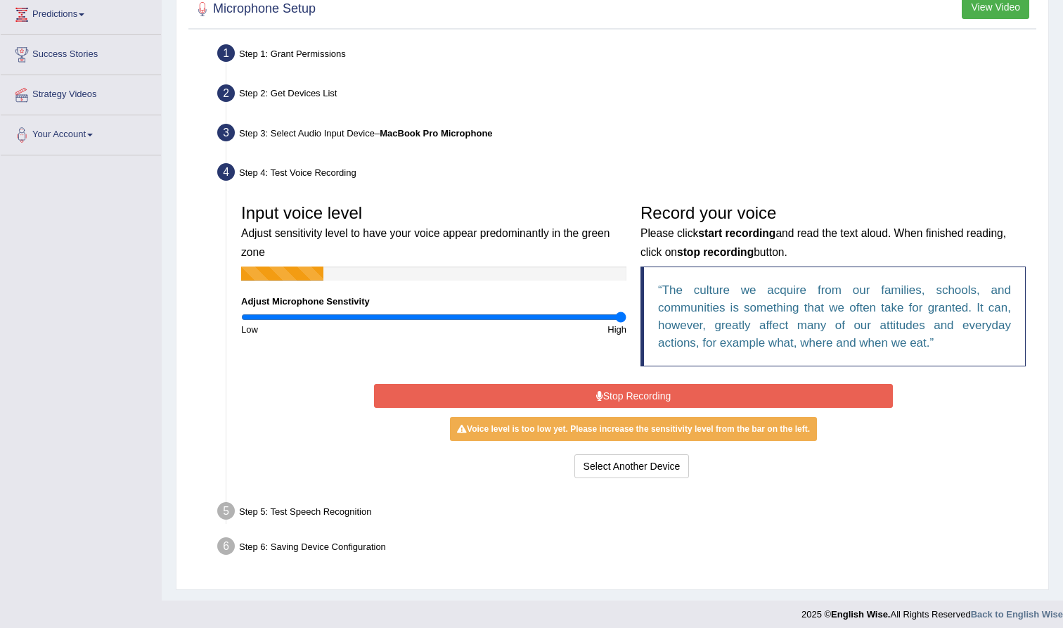
drag, startPoint x: 622, startPoint y: 318, endPoint x: 799, endPoint y: 329, distance: 177.5
click at [799, 329] on div "Input voice level Adjust sensitivity level to have your voice appear predominan…" at bounding box center [633, 288] width 799 height 183
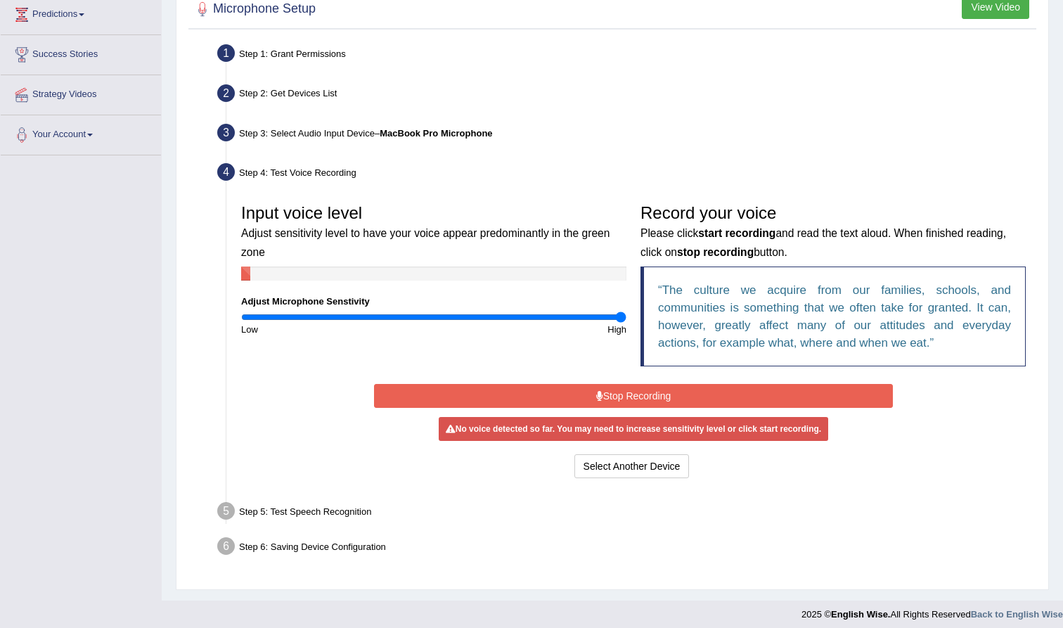
drag, startPoint x: 620, startPoint y: 314, endPoint x: 672, endPoint y: 333, distance: 55.6
click at [672, 333] on div "Input voice level Adjust sensitivity level to have your voice appear predominan…" at bounding box center [633, 288] width 799 height 183
type input "2"
drag, startPoint x: 623, startPoint y: 316, endPoint x: 940, endPoint y: 234, distance: 327.5
click at [940, 234] on div "Input voice level Adjust sensitivity level to have your voice appear predominan…" at bounding box center [633, 288] width 799 height 183
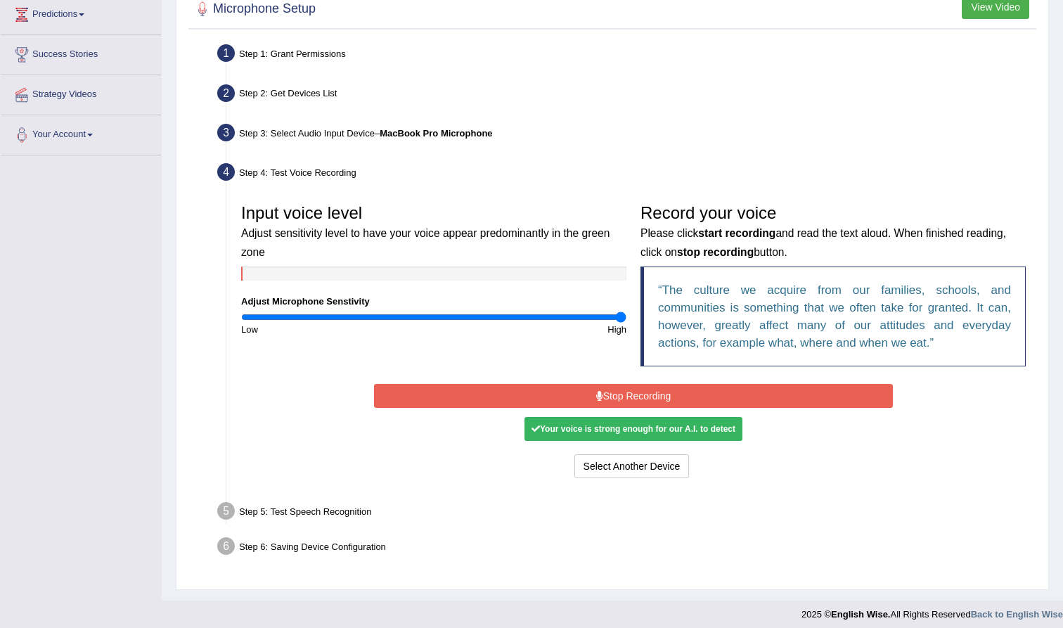
click at [685, 434] on div "Your voice is strong enough for our A.I. to detect" at bounding box center [633, 429] width 218 height 24
click at [698, 384] on button "Stop Recording" at bounding box center [633, 396] width 518 height 24
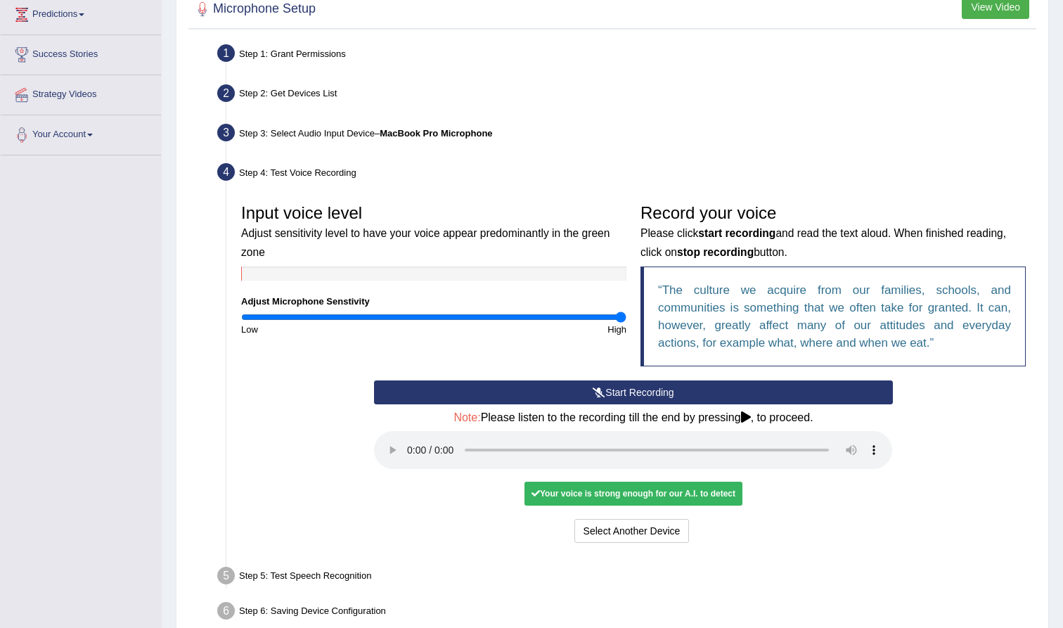
click at [411, 434] on audio at bounding box center [633, 450] width 518 height 38
drag, startPoint x: 596, startPoint y: 439, endPoint x: 737, endPoint y: 447, distance: 140.8
click at [737, 447] on audio at bounding box center [633, 450] width 518 height 38
click at [710, 519] on button "Voice is ok. Go to Next step" at bounding box center [692, 531] width 139 height 24
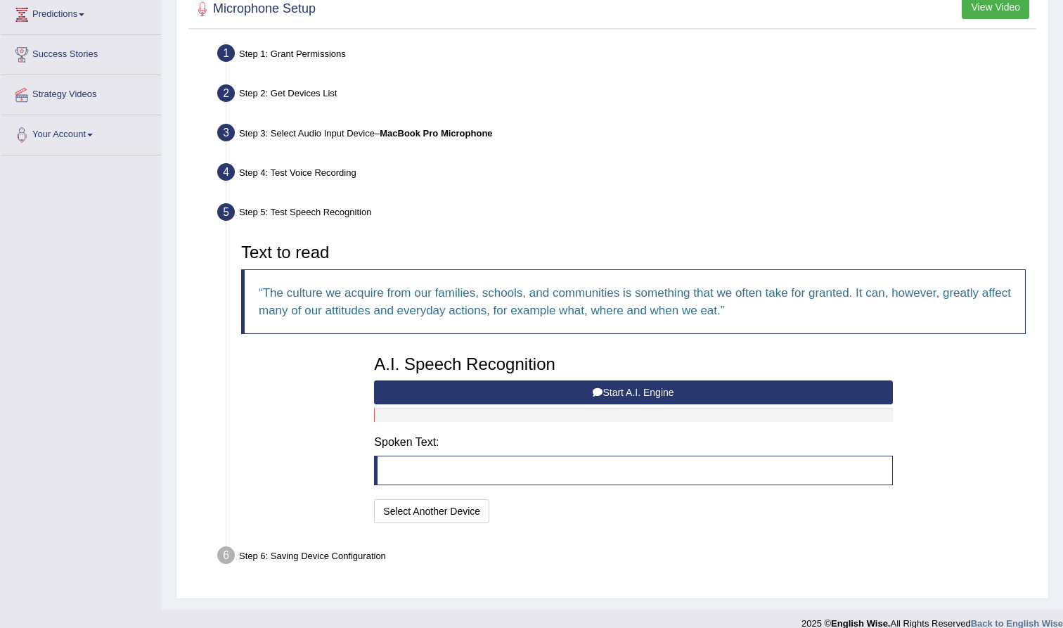
click at [493, 384] on button "Start A.I. Engine" at bounding box center [633, 392] width 518 height 24
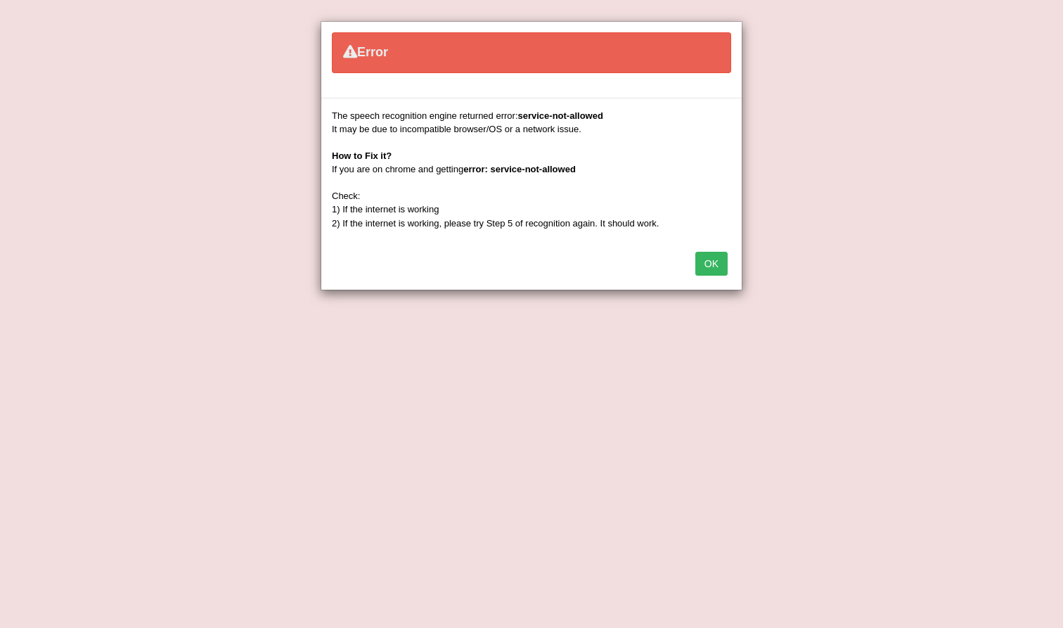
click at [711, 266] on button "OK" at bounding box center [711, 264] width 32 height 24
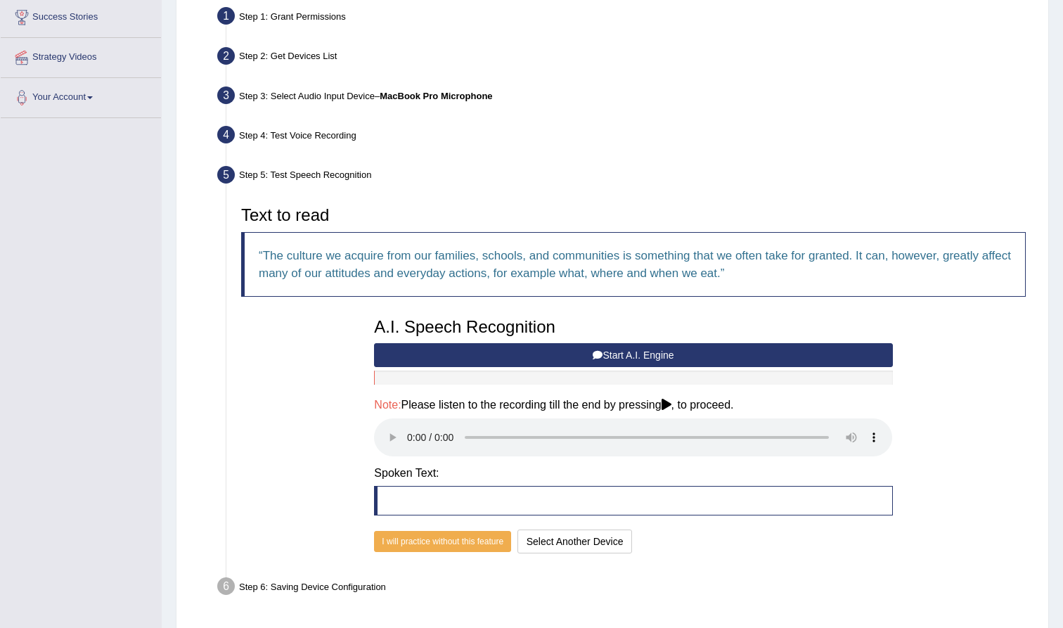
scroll to position [285, 0]
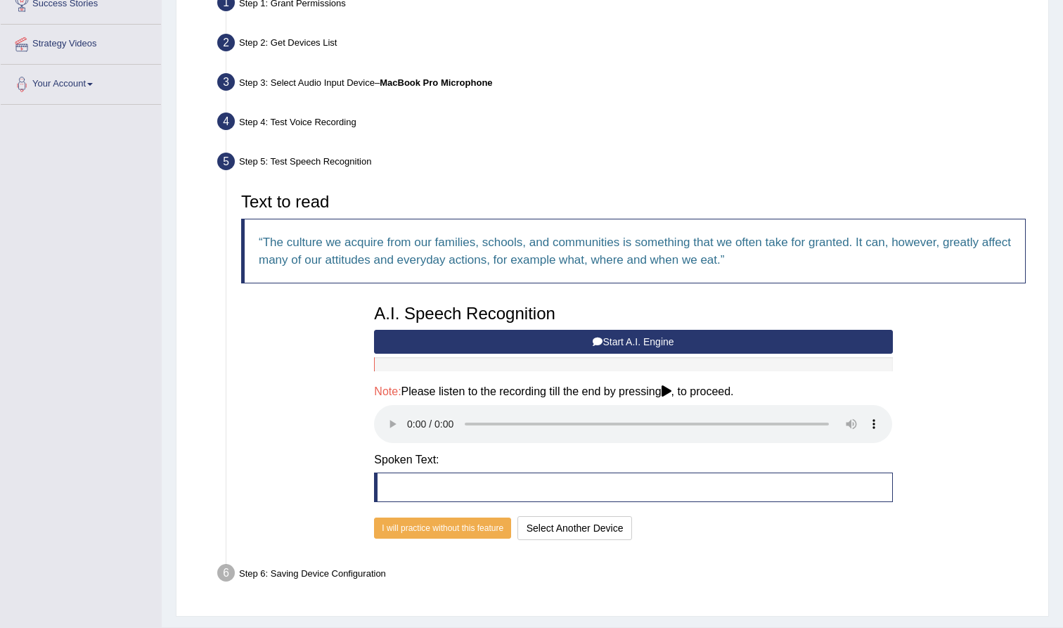
click at [410, 412] on audio at bounding box center [633, 424] width 518 height 38
click at [448, 472] on blockquote at bounding box center [633, 487] width 518 height 30
click at [590, 338] on button "Start A.I. Engine" at bounding box center [633, 342] width 518 height 24
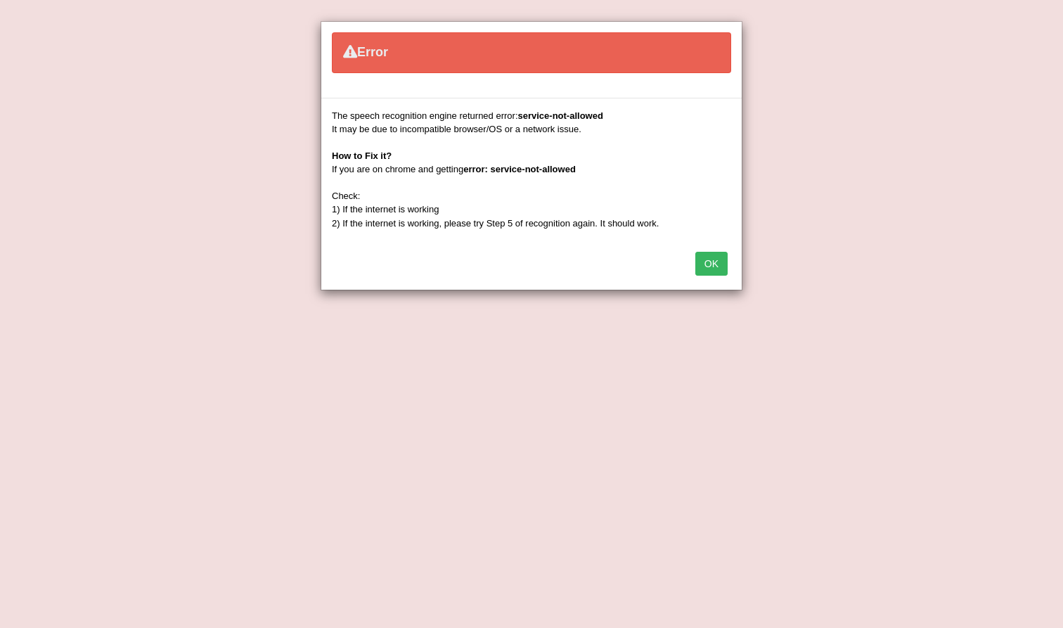
scroll to position [248, 0]
click at [710, 261] on button "OK" at bounding box center [711, 264] width 32 height 24
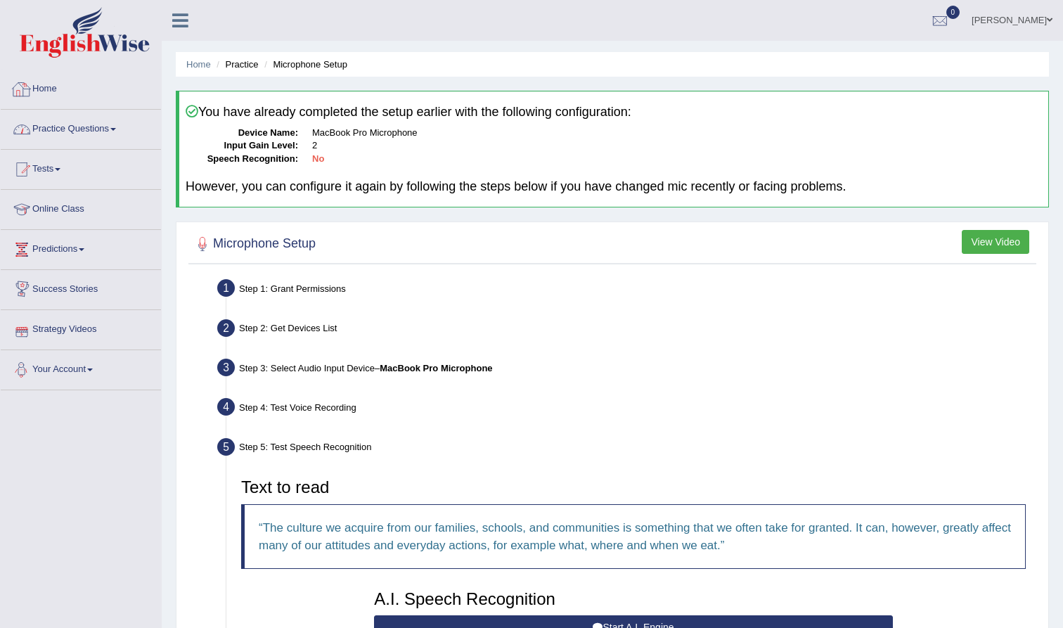
scroll to position [0, 0]
click at [61, 207] on link "Online Class" at bounding box center [81, 207] width 160 height 35
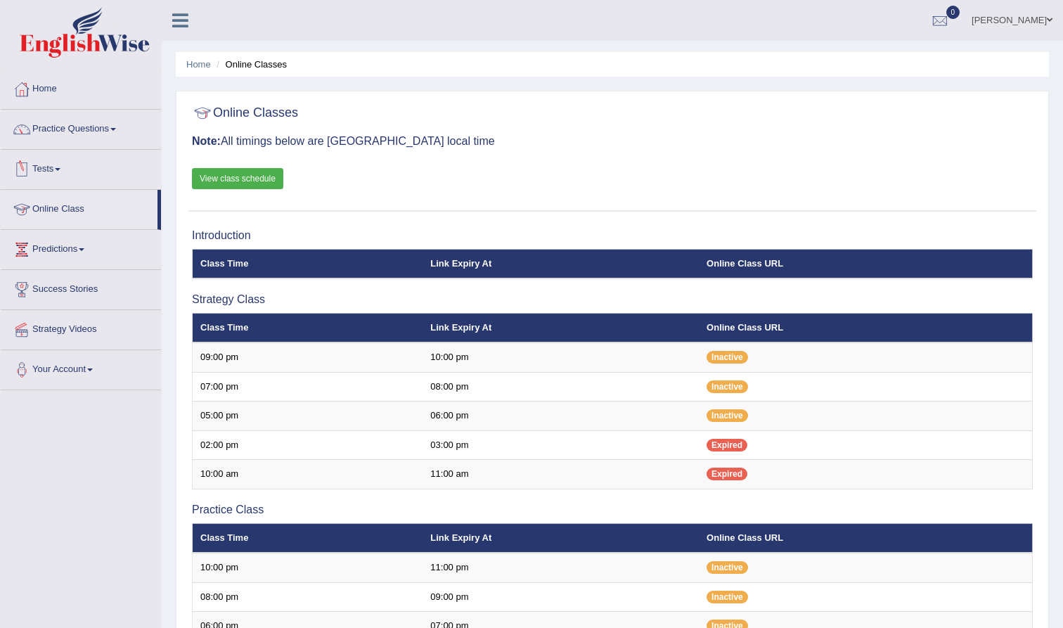
click at [257, 176] on link "View class schedule" at bounding box center [237, 178] width 91 height 21
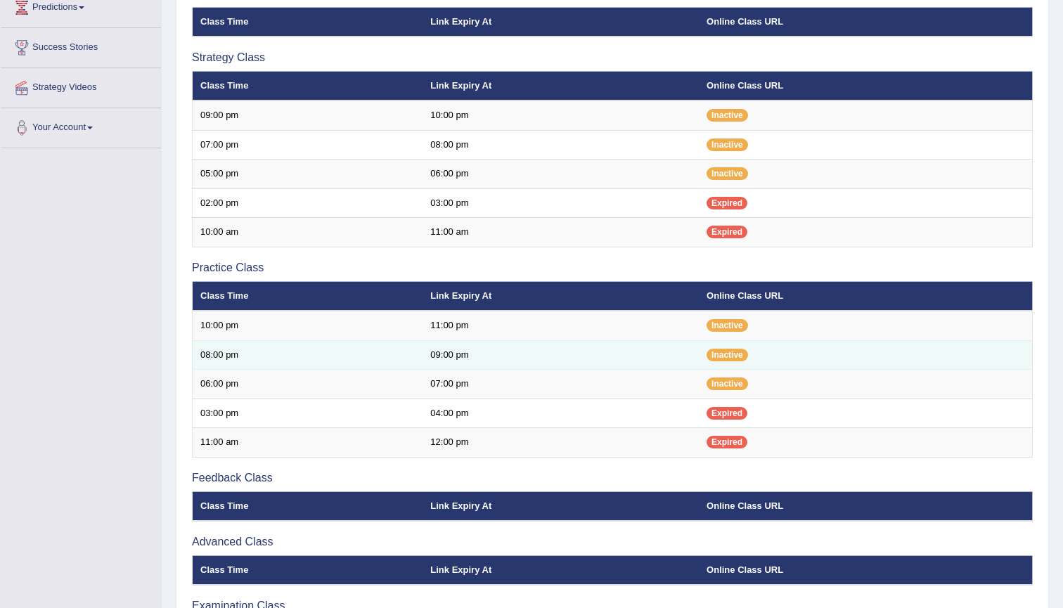
scroll to position [240, 0]
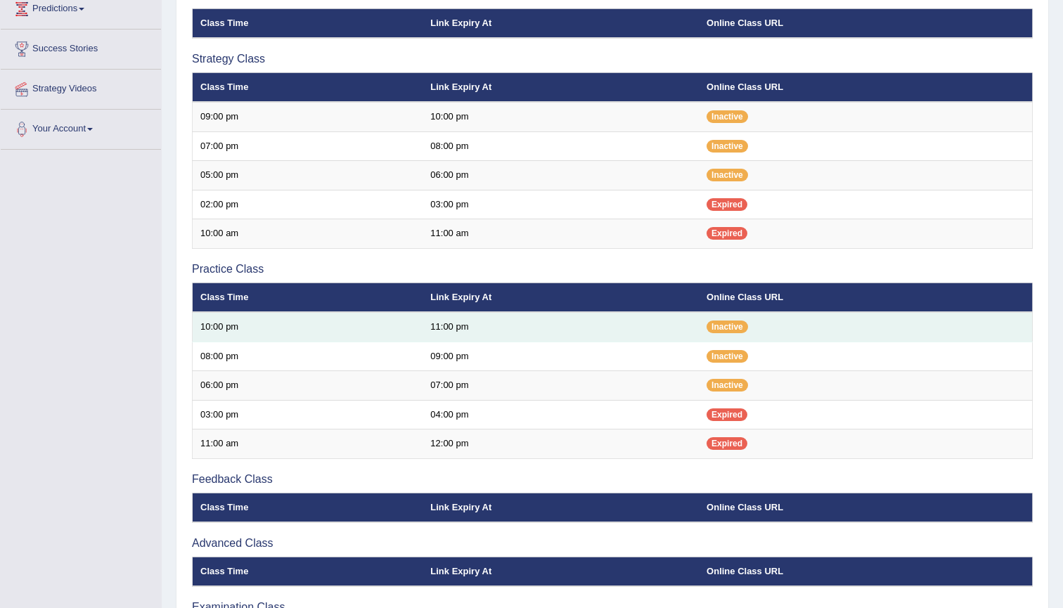
click at [687, 316] on td "11:00 pm" at bounding box center [560, 327] width 276 height 30
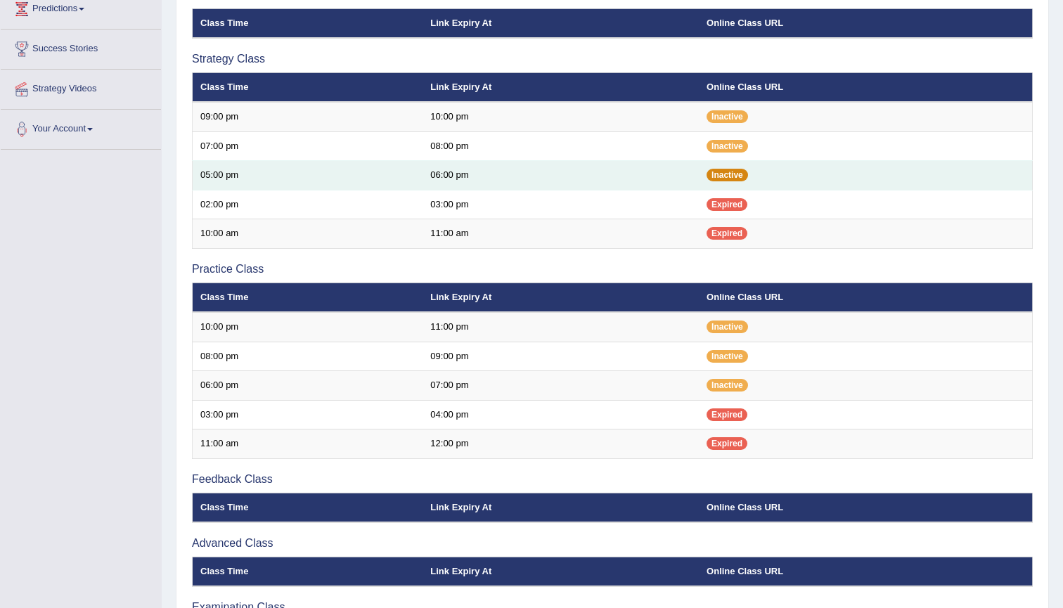
click at [718, 169] on span "Inactive" at bounding box center [726, 175] width 41 height 13
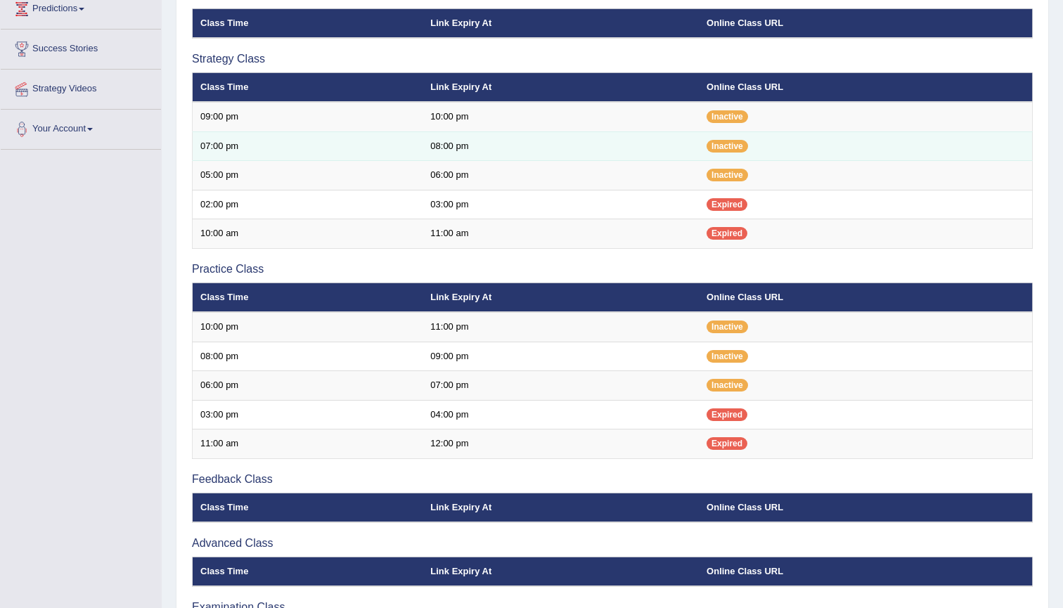
click at [658, 153] on td "08:00 pm" at bounding box center [560, 146] width 276 height 30
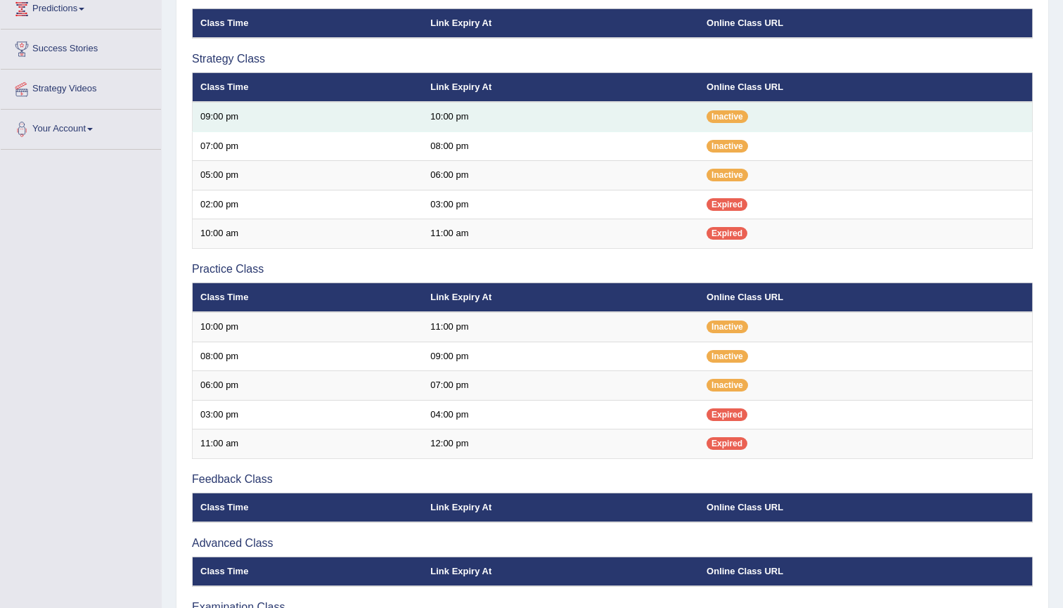
click at [645, 125] on td "10:00 pm" at bounding box center [560, 117] width 276 height 30
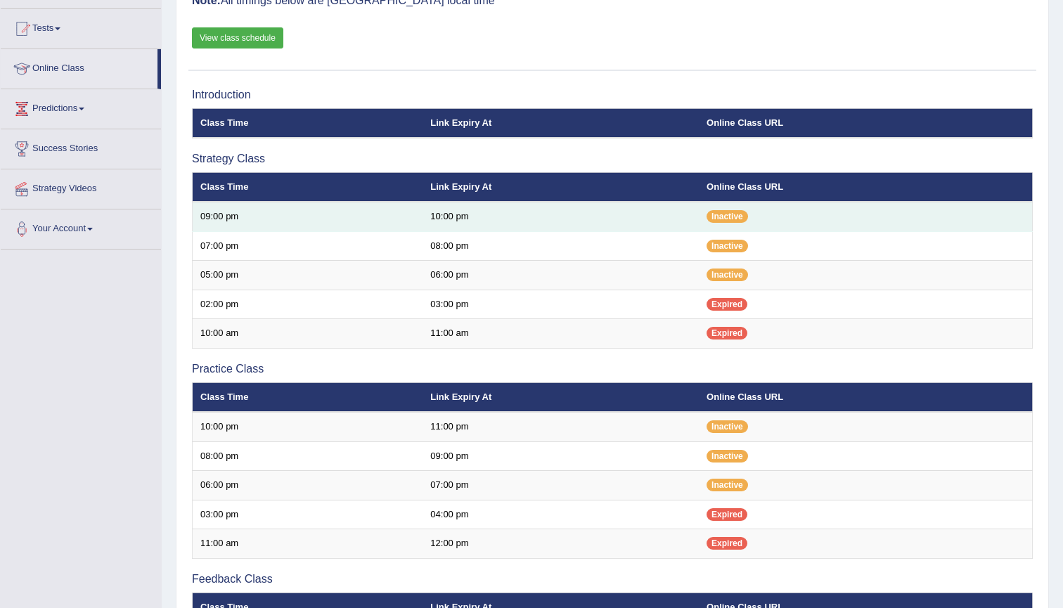
scroll to position [124, 0]
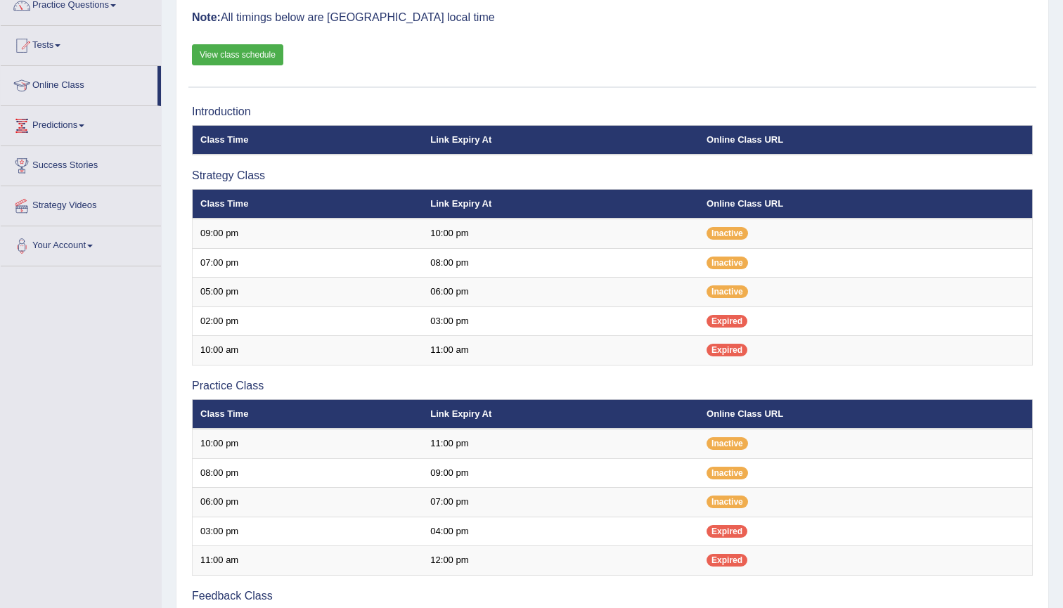
click at [539, 167] on div "Introduction Class Time Link Expiry At Online Class URL Strategy Class Class Ti…" at bounding box center [612, 442] width 848 height 688
click at [258, 61] on link "View class schedule" at bounding box center [237, 54] width 91 height 21
click at [225, 55] on link "View class schedule" at bounding box center [237, 54] width 91 height 21
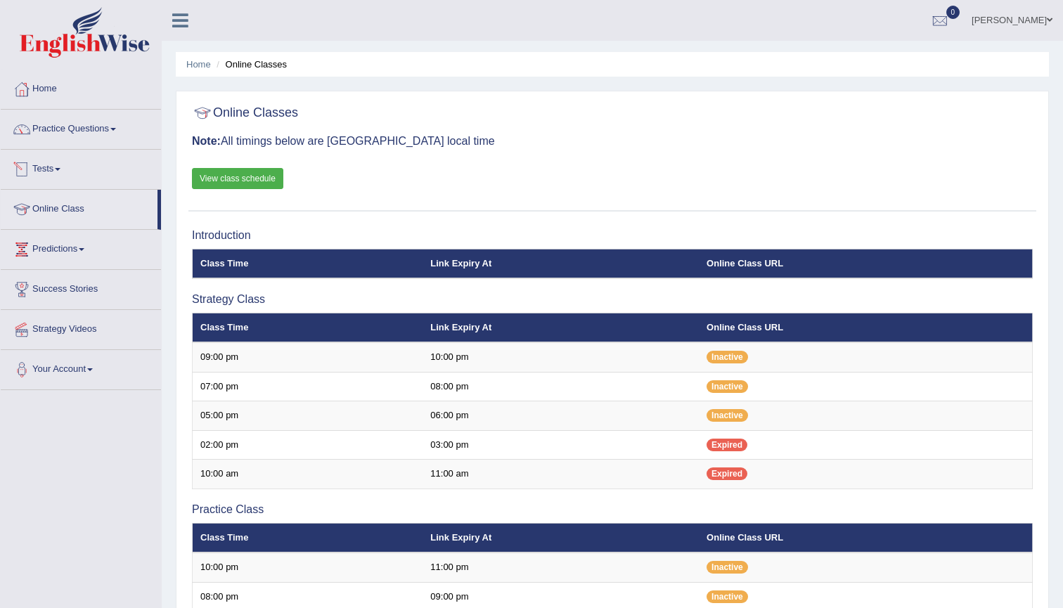
click at [58, 131] on link "Practice Questions" at bounding box center [81, 127] width 160 height 35
